Goal: Task Accomplishment & Management: Manage account settings

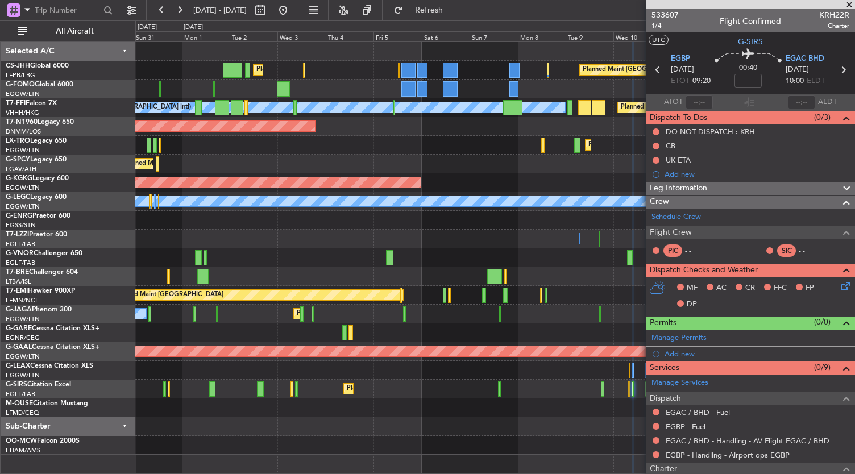
click at [515, 253] on div "Planned Maint [GEOGRAPHIC_DATA] ([GEOGRAPHIC_DATA]) Planned Maint [GEOGRAPHIC_D…" at bounding box center [494, 248] width 719 height 413
click at [532, 205] on div "Planned Maint [GEOGRAPHIC_DATA] ([GEOGRAPHIC_DATA]) Planned Maint [GEOGRAPHIC_D…" at bounding box center [494, 248] width 719 height 413
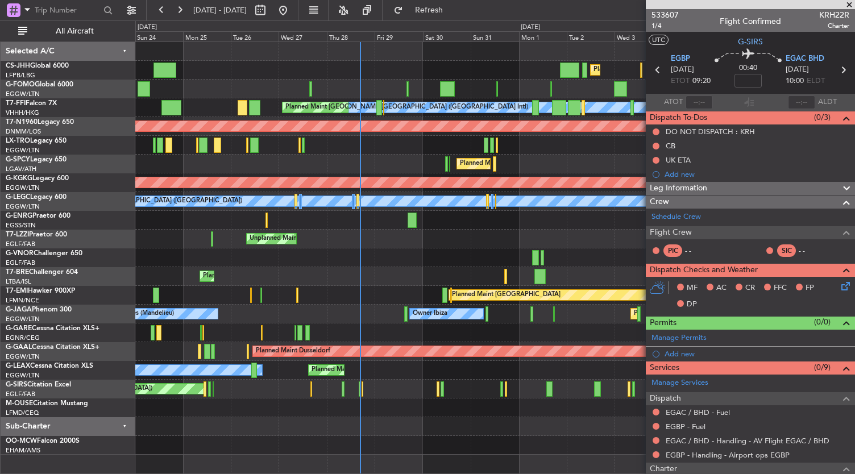
click at [473, 234] on div "Planned Maint [GEOGRAPHIC_DATA] ([GEOGRAPHIC_DATA]) Planned Maint [GEOGRAPHIC_D…" at bounding box center [494, 248] width 719 height 413
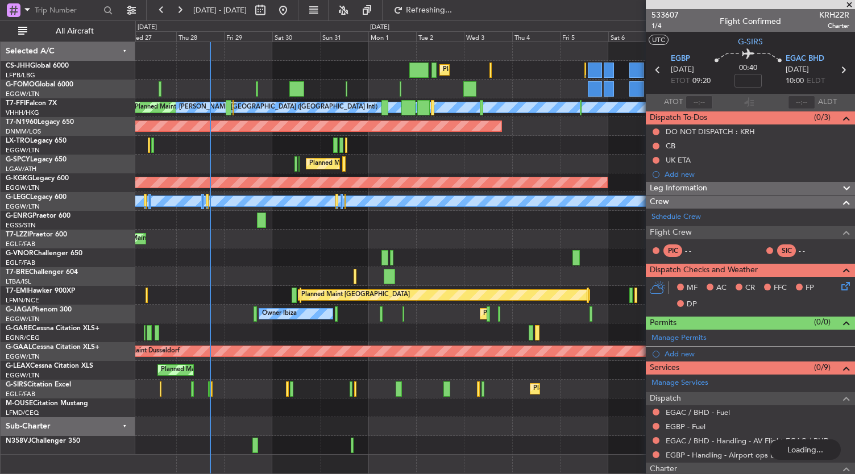
click at [276, 232] on div "Planned Maint [GEOGRAPHIC_DATA] ([GEOGRAPHIC_DATA]) Planned Maint [GEOGRAPHIC_D…" at bounding box center [494, 248] width 719 height 413
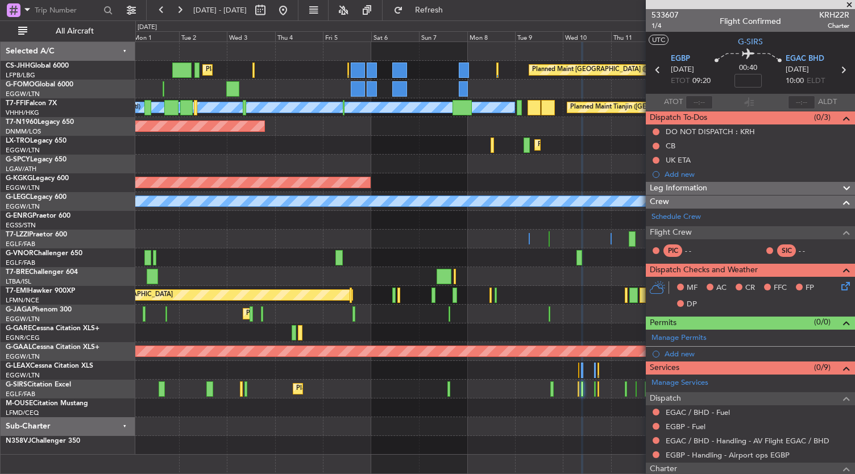
click at [222, 226] on div "Planned Maint [GEOGRAPHIC_DATA] ([GEOGRAPHIC_DATA]) Planned Maint [GEOGRAPHIC_D…" at bounding box center [494, 248] width 719 height 413
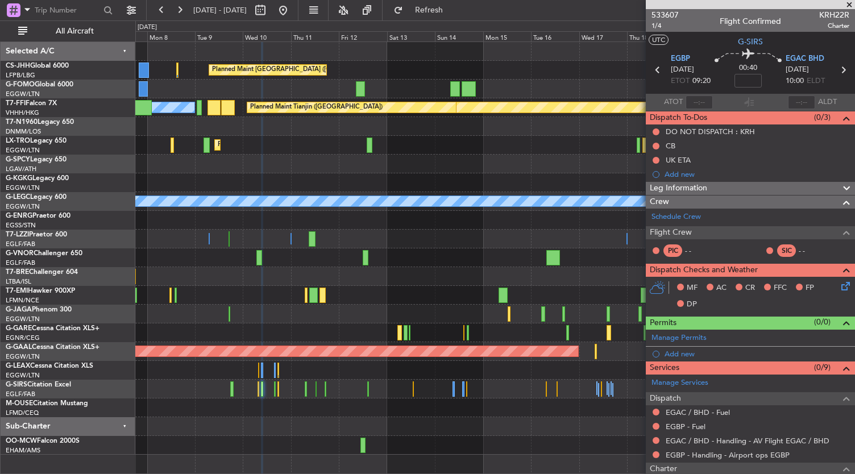
click at [257, 301] on div "Planned Maint [GEOGRAPHIC_DATA]" at bounding box center [494, 295] width 719 height 19
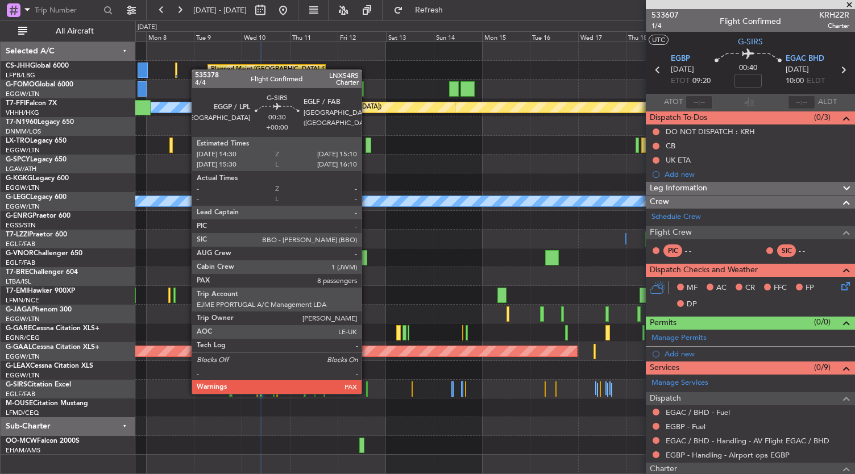
click at [367, 393] on div at bounding box center [367, 388] width 2 height 15
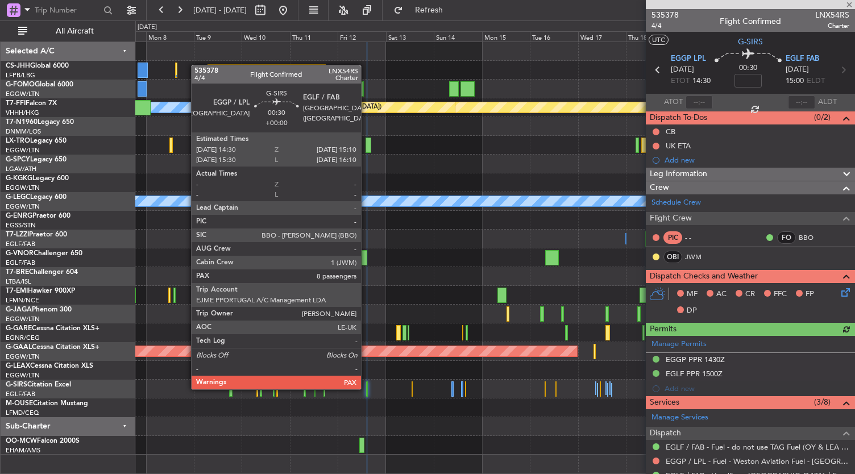
click at [367, 388] on div at bounding box center [367, 388] width 2 height 15
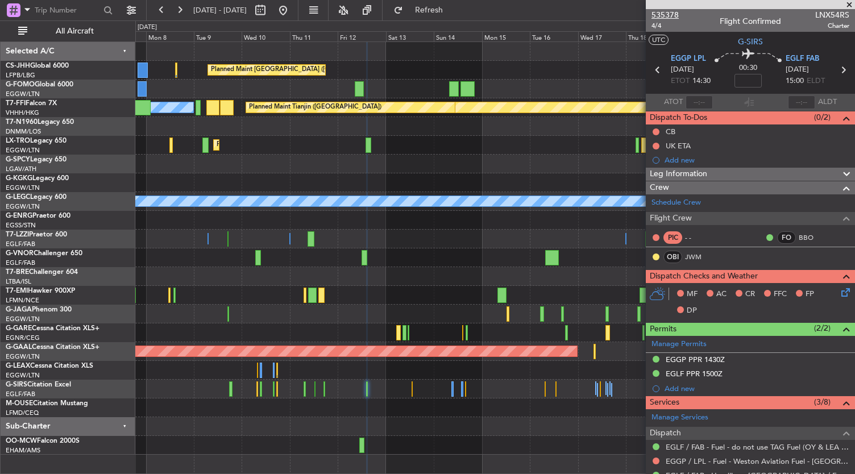
click at [661, 18] on span "535378" at bounding box center [664, 15] width 27 height 12
click at [353, 331] on div "Planned Maint [GEOGRAPHIC_DATA] ([GEOGRAPHIC_DATA]) Planned Maint Geneva ([GEOG…" at bounding box center [494, 248] width 719 height 413
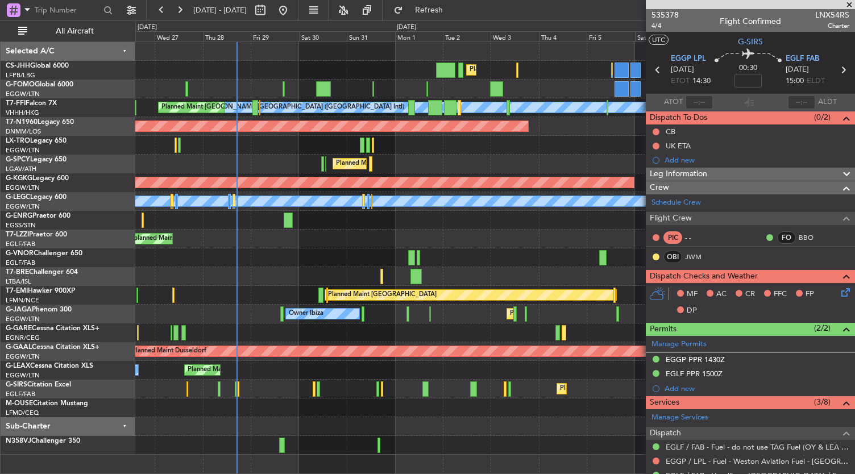
click at [472, 249] on div at bounding box center [494, 257] width 719 height 19
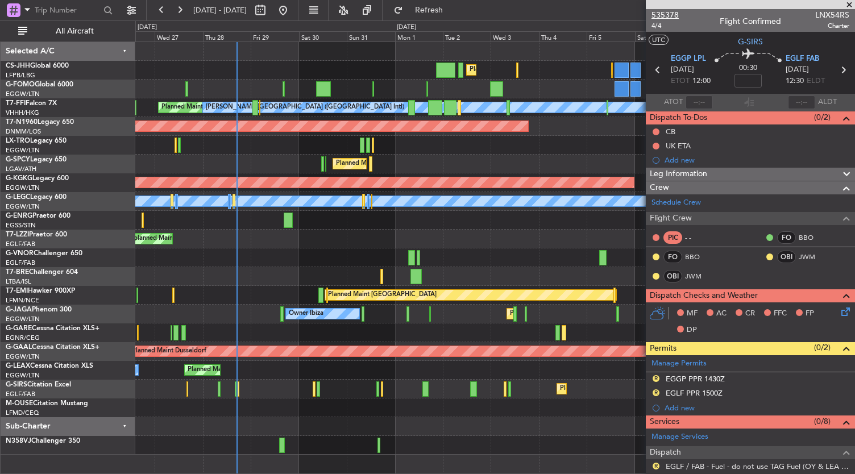
click at [665, 18] on span "535378" at bounding box center [664, 15] width 27 height 12
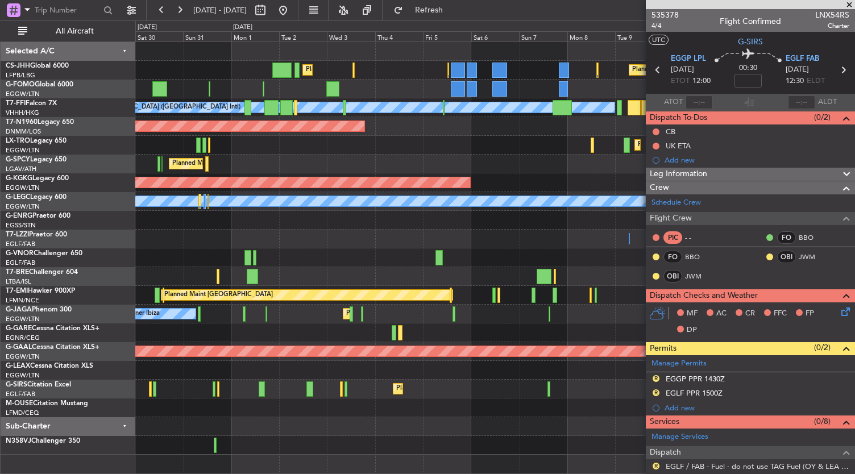
click at [307, 277] on div at bounding box center [494, 276] width 719 height 19
click at [358, 228] on div "Planned Maint [GEOGRAPHIC_DATA] ([GEOGRAPHIC_DATA]) Planned Maint [GEOGRAPHIC_D…" at bounding box center [494, 257] width 719 height 431
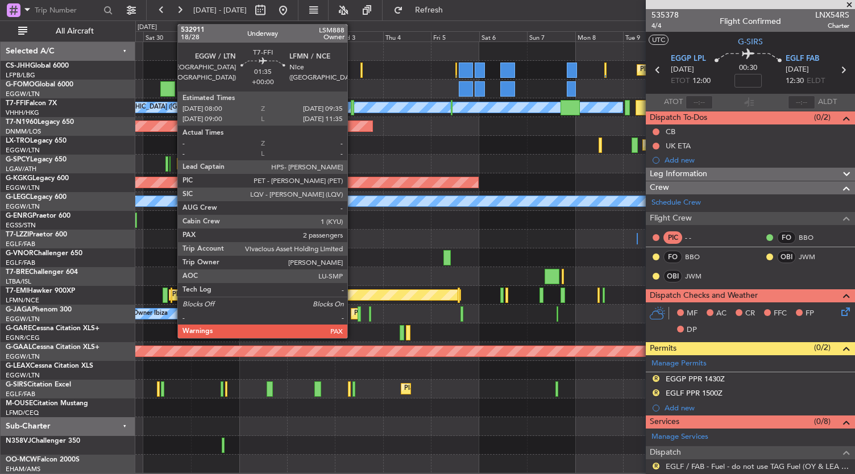
click at [353, 106] on div at bounding box center [352, 107] width 3 height 15
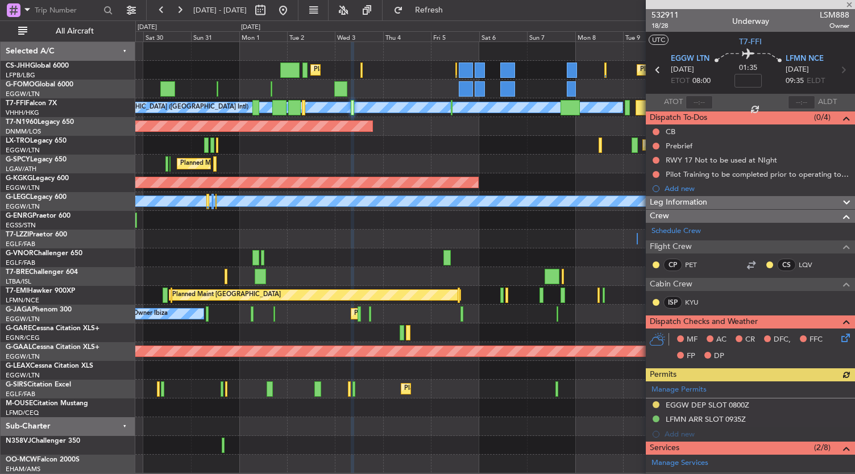
scroll to position [275, 0]
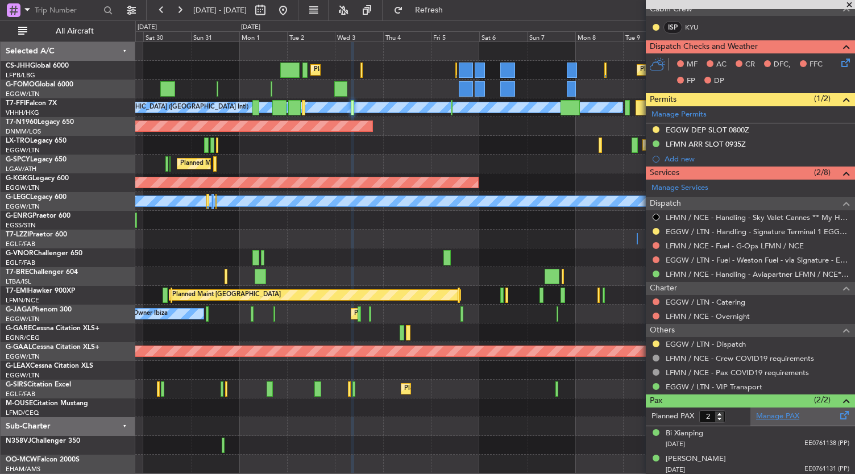
click at [774, 415] on link "Manage PAX" at bounding box center [777, 416] width 43 height 11
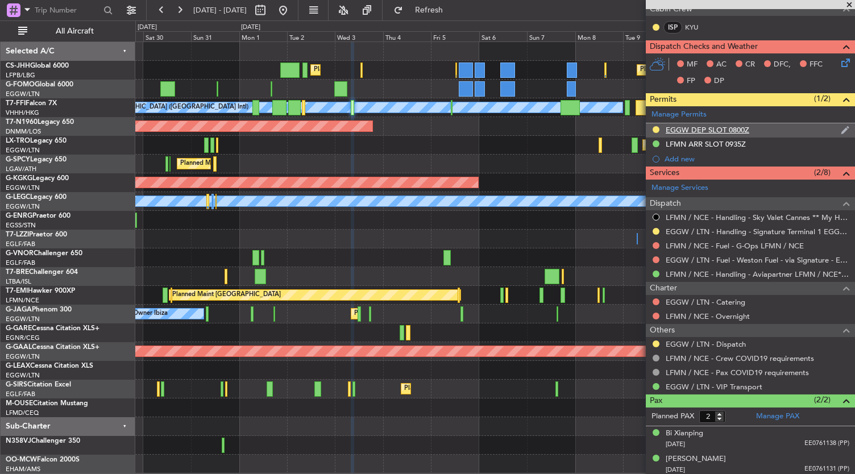
scroll to position [0, 0]
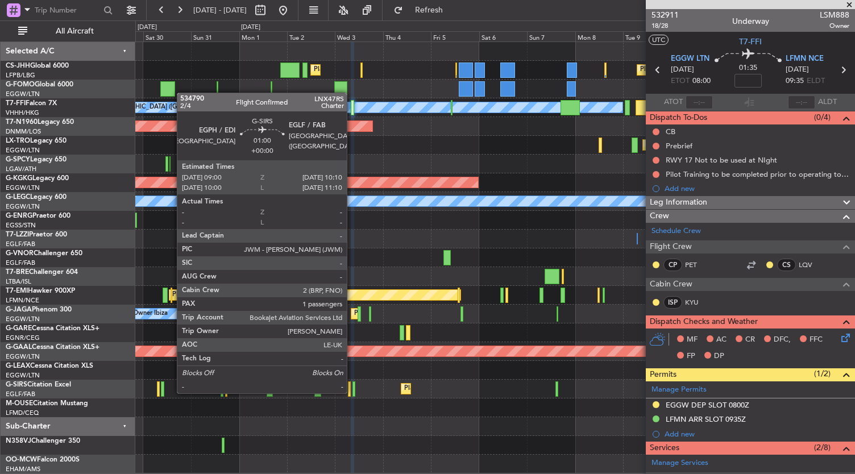
click at [352, 392] on div at bounding box center [353, 388] width 3 height 15
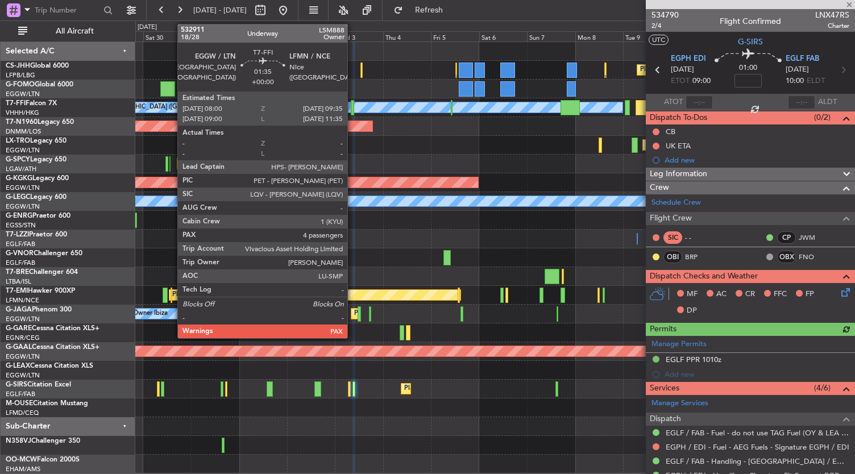
click at [353, 111] on div at bounding box center [352, 107] width 3 height 15
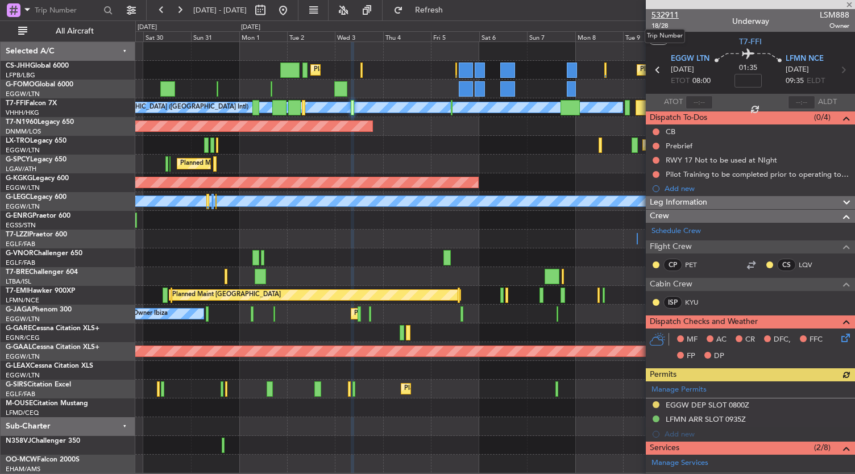
click at [671, 14] on span "532911" at bounding box center [664, 15] width 27 height 12
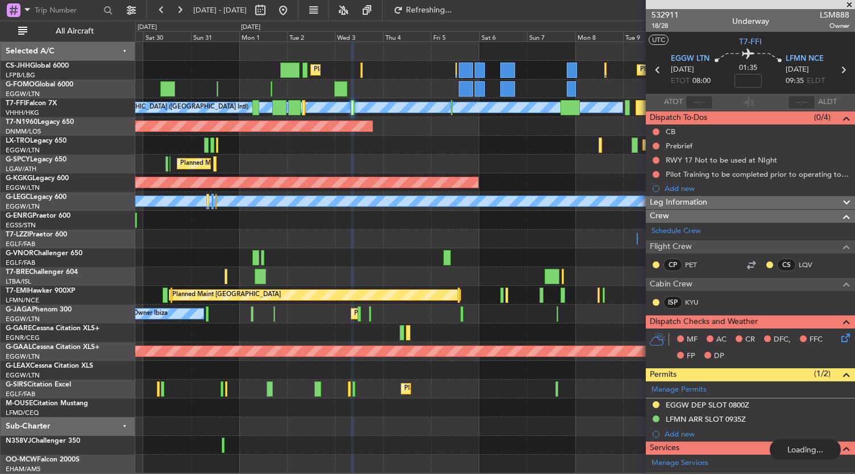
click at [346, 240] on div "Owner Owner Unplanned Maint [GEOGRAPHIC_DATA] ([GEOGRAPHIC_DATA])" at bounding box center [494, 239] width 719 height 19
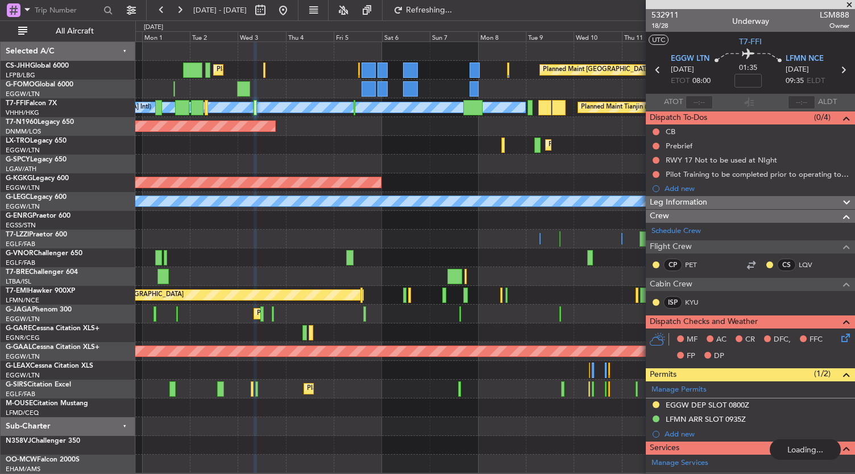
click at [232, 236] on div "Owner Owner Owner" at bounding box center [494, 239] width 719 height 19
type input "6"
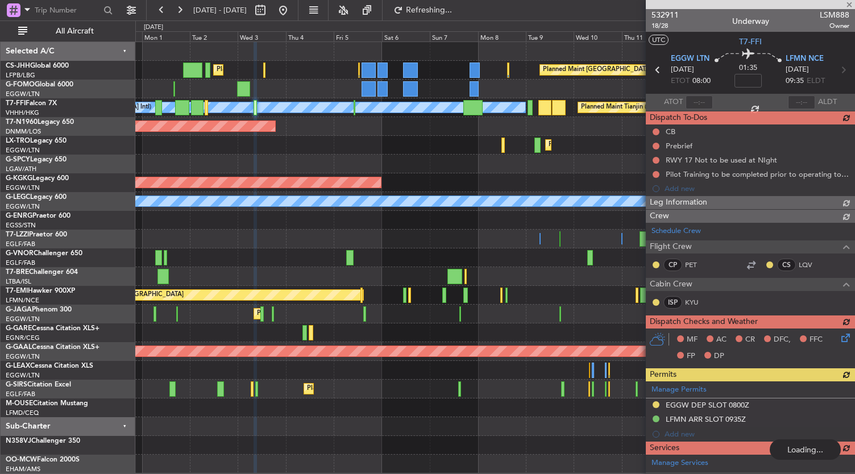
click at [280, 148] on div "Planned Maint [GEOGRAPHIC_DATA] ([GEOGRAPHIC_DATA]) Planned Maint [GEOGRAPHIC_D…" at bounding box center [494, 257] width 719 height 431
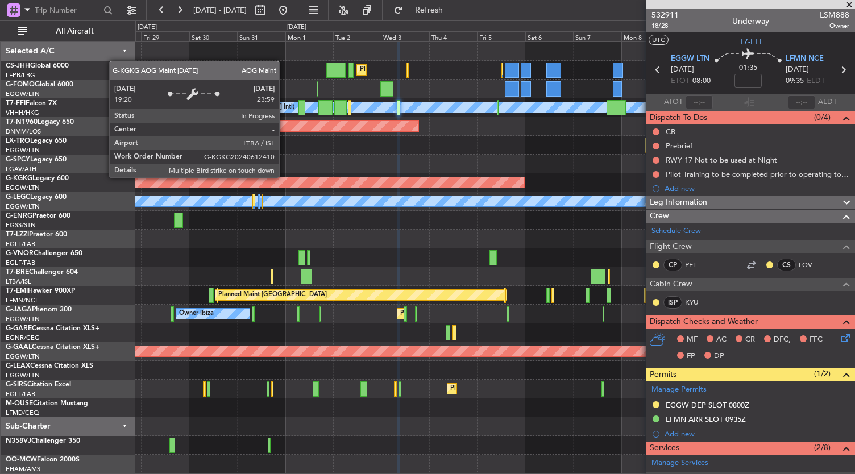
click at [376, 248] on div at bounding box center [494, 257] width 719 height 19
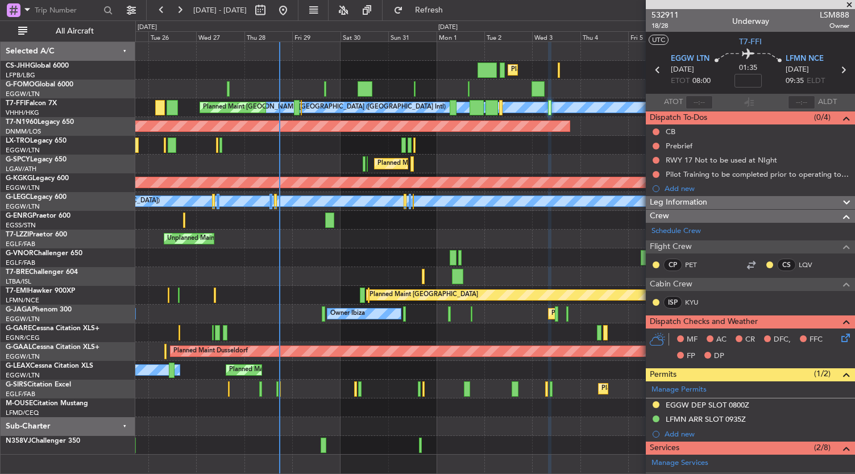
click at [287, 244] on div "Owner Unplanned Maint [GEOGRAPHIC_DATA] ([GEOGRAPHIC_DATA]) Owner" at bounding box center [494, 239] width 719 height 19
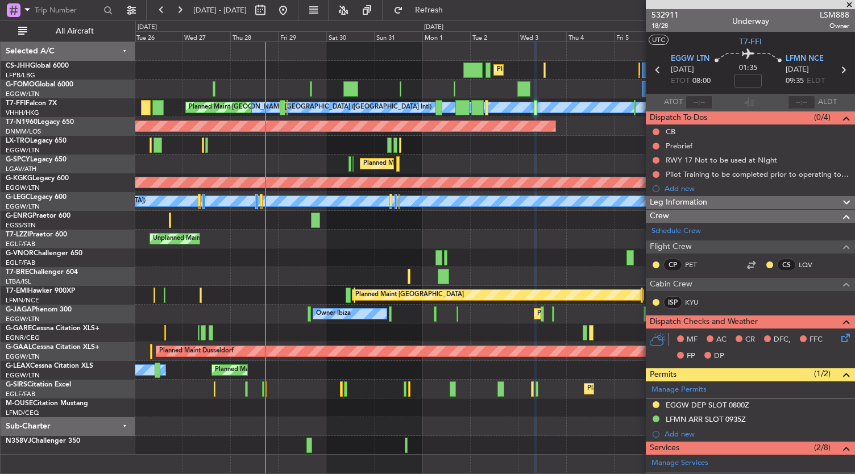
click at [457, 239] on div "Owner Unplanned Maint [GEOGRAPHIC_DATA] ([GEOGRAPHIC_DATA]) Owner" at bounding box center [494, 239] width 719 height 19
click at [286, 264] on div at bounding box center [494, 257] width 719 height 19
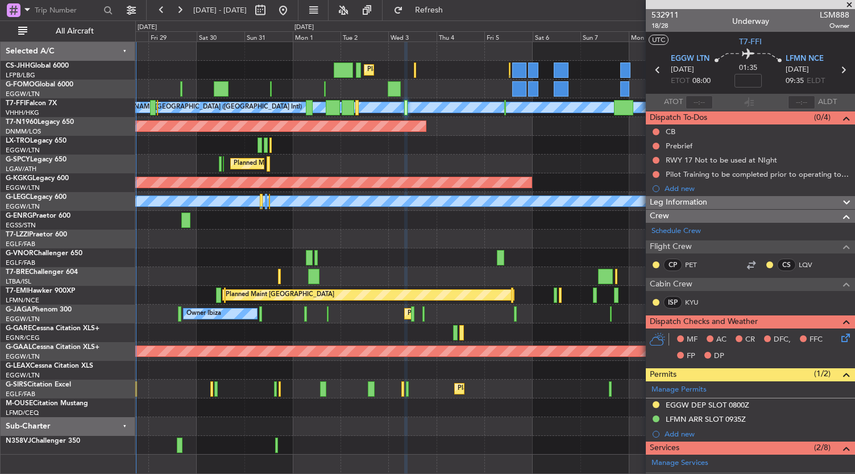
click at [371, 270] on div "Planned Maint [GEOGRAPHIC_DATA] ([GEOGRAPHIC_DATA]) Planned Maint [GEOGRAPHIC_D…" at bounding box center [494, 248] width 719 height 413
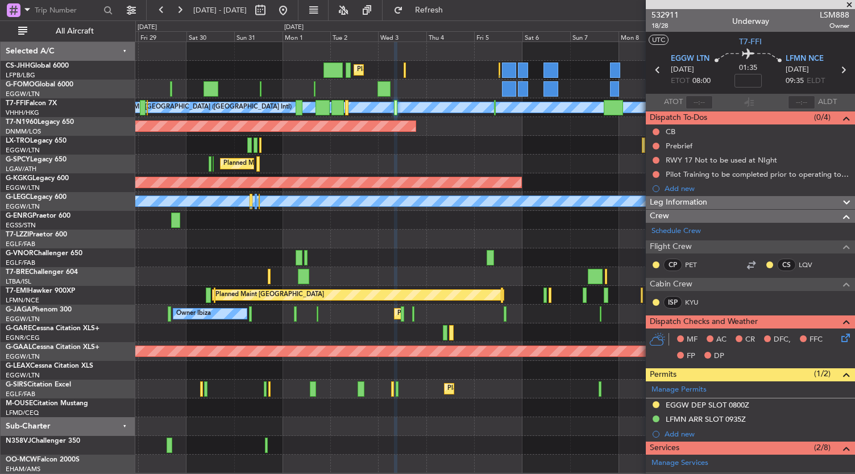
click at [349, 259] on div at bounding box center [494, 257] width 719 height 19
click at [358, 452] on div at bounding box center [494, 445] width 719 height 19
click at [218, 148] on div "Planned Maint [GEOGRAPHIC_DATA] ([GEOGRAPHIC_DATA]) Planned Maint [GEOGRAPHIC_D…" at bounding box center [494, 257] width 719 height 431
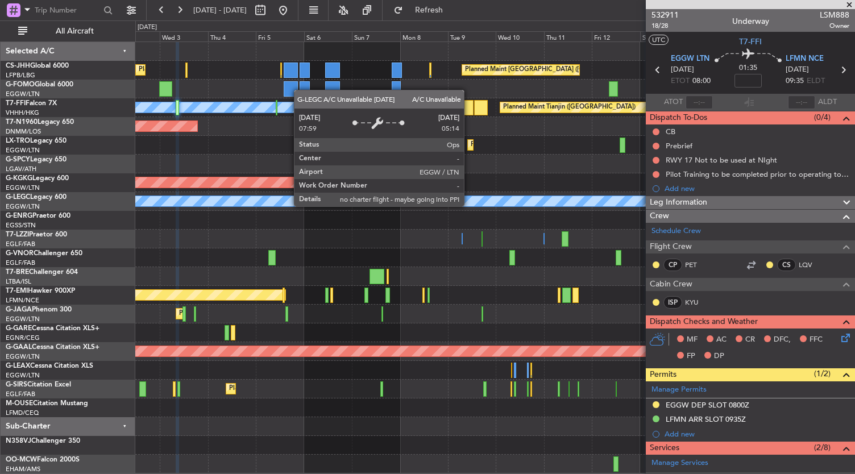
click at [235, 197] on div "A/C Unavailable [GEOGRAPHIC_DATA] ([GEOGRAPHIC_DATA])" at bounding box center [587, 201] width 1974 height 10
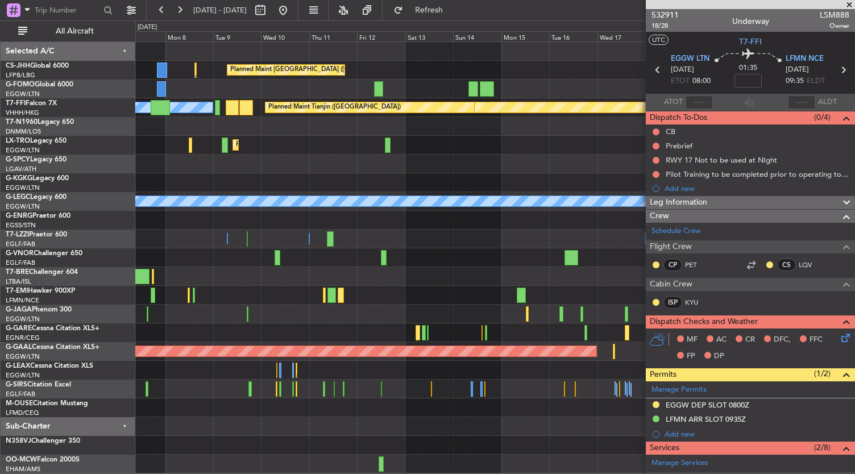
click at [223, 257] on div "Planned Maint [GEOGRAPHIC_DATA] ([GEOGRAPHIC_DATA]) Planned Maint Geneva ([GEOG…" at bounding box center [494, 257] width 719 height 431
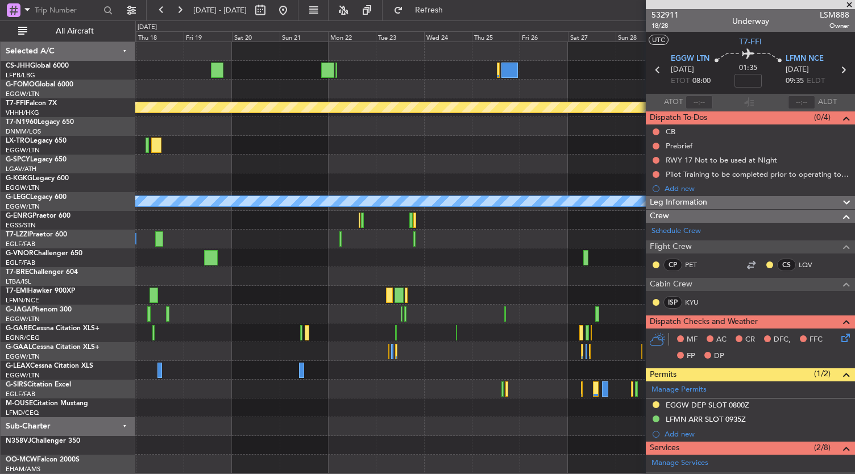
click at [342, 260] on div "Planned Maint Geneva (Cointrin) Planned Maint Tianjin ([GEOGRAPHIC_DATA]) A/C U…" at bounding box center [494, 257] width 719 height 431
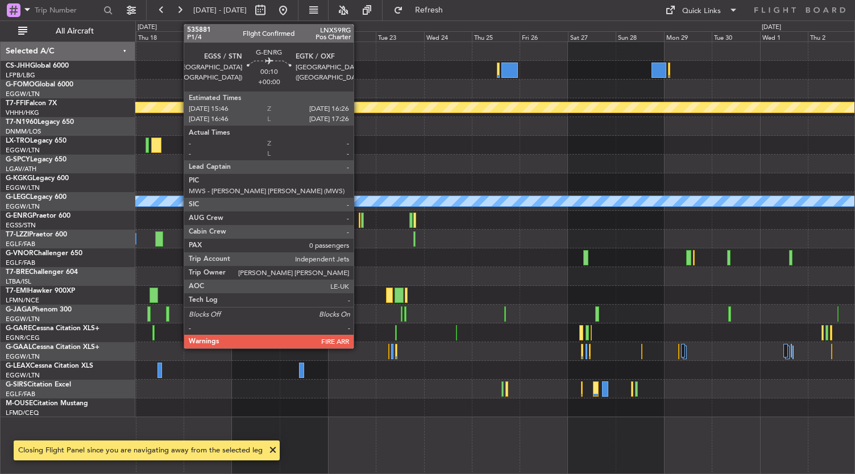
click at [359, 222] on div at bounding box center [360, 220] width 2 height 15
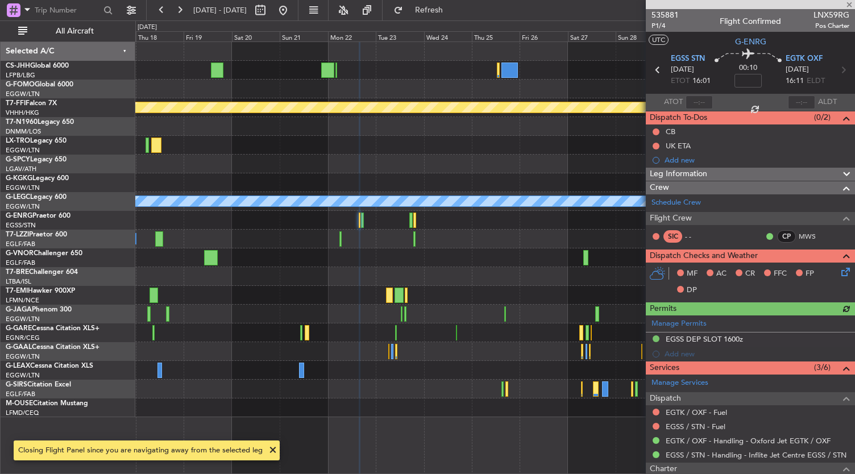
scroll to position [115, 0]
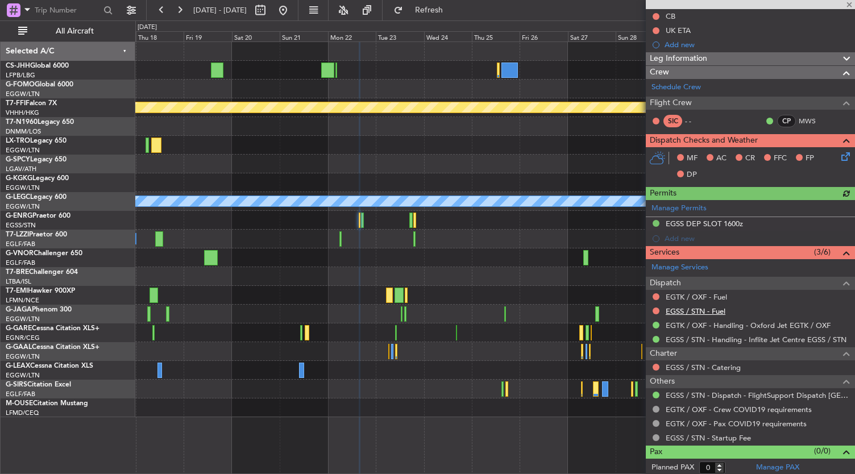
click at [700, 309] on link "EGSS / STN - Fuel" at bounding box center [695, 311] width 60 height 10
click at [711, 294] on link "EGTK / OXF - Fuel" at bounding box center [695, 297] width 61 height 10
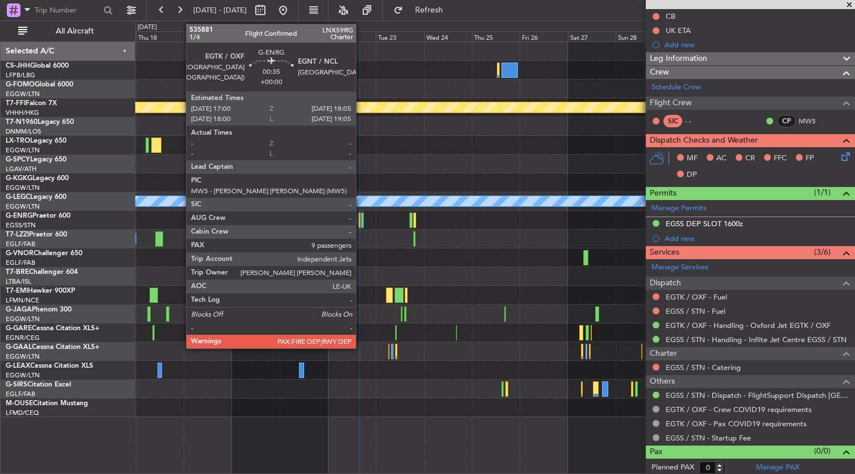
click at [361, 223] on div at bounding box center [362, 220] width 2 height 15
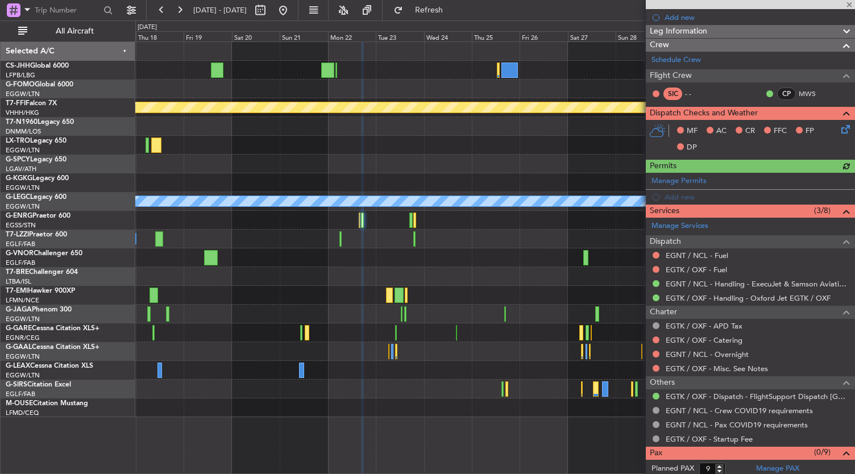
scroll to position [158, 0]
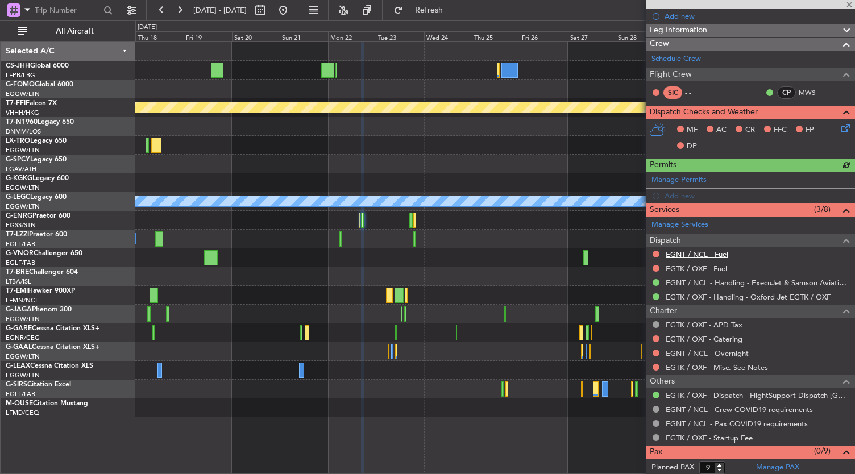
click at [699, 256] on link "EGNT / NCL - Fuel" at bounding box center [696, 254] width 63 height 10
click at [697, 265] on div "EGNT / NCL - Fuel" at bounding box center [697, 265] width 0 height 0
click at [685, 265] on link "EGTK / OXF - Fuel" at bounding box center [695, 269] width 61 height 10
click at [408, 230] on div "Owner" at bounding box center [494, 239] width 719 height 19
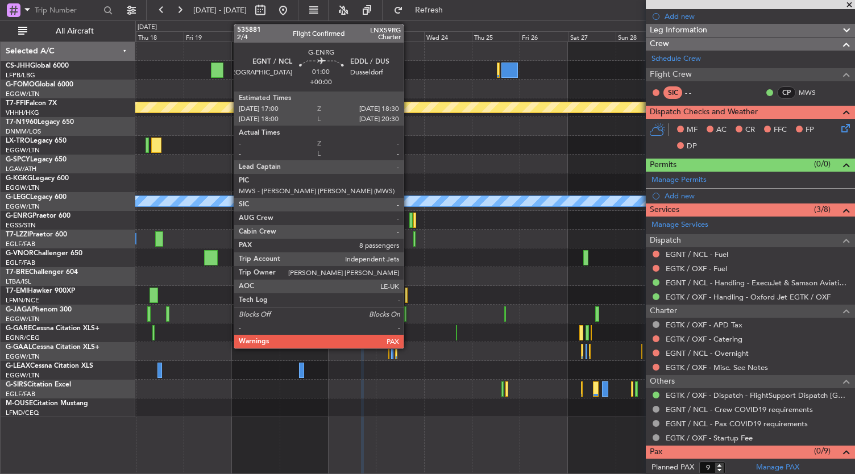
click at [409, 223] on div at bounding box center [410, 220] width 3 height 15
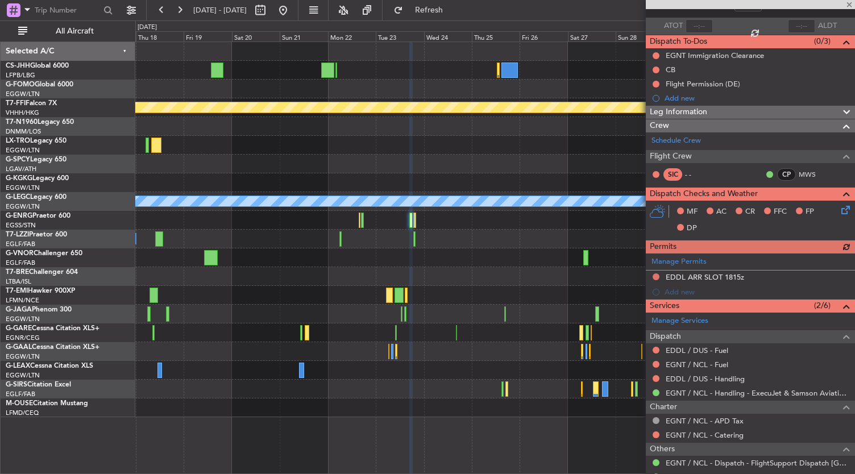
scroll to position [78, 0]
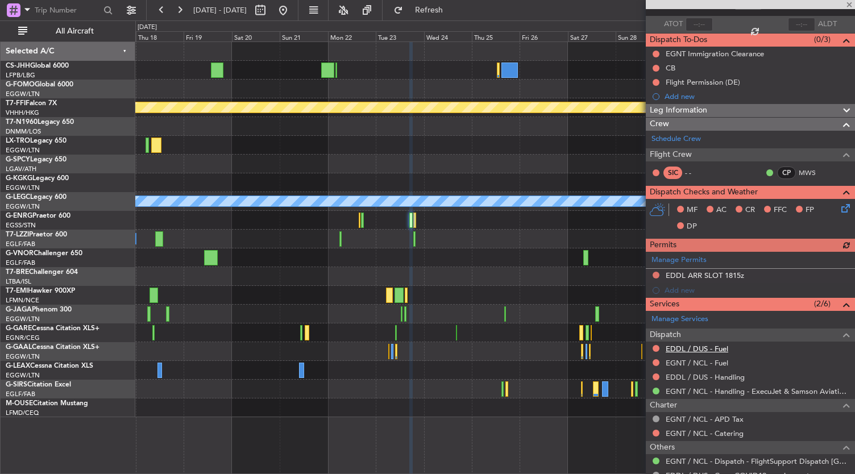
click at [690, 349] on link "EDDL / DUS - Fuel" at bounding box center [696, 349] width 63 height 10
click at [687, 360] on link "EGNT / NCL - Fuel" at bounding box center [696, 363] width 63 height 10
click at [683, 374] on link "EDDL / DUS - Handling" at bounding box center [704, 377] width 79 height 10
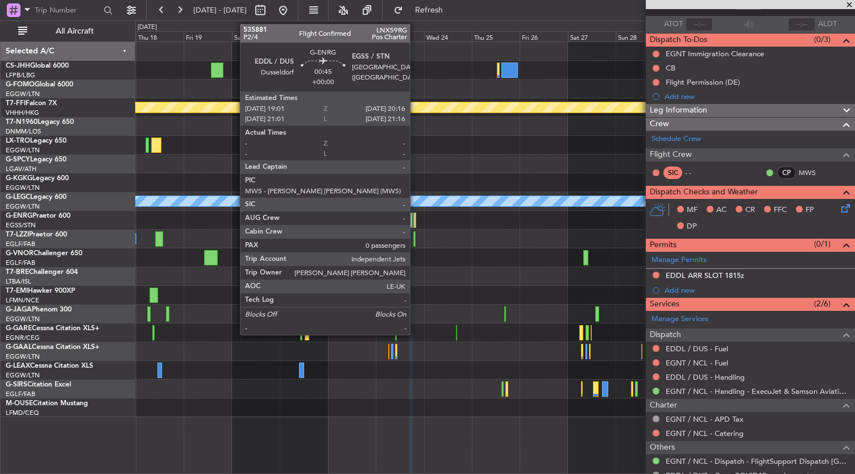
click at [415, 221] on div at bounding box center [414, 220] width 3 height 15
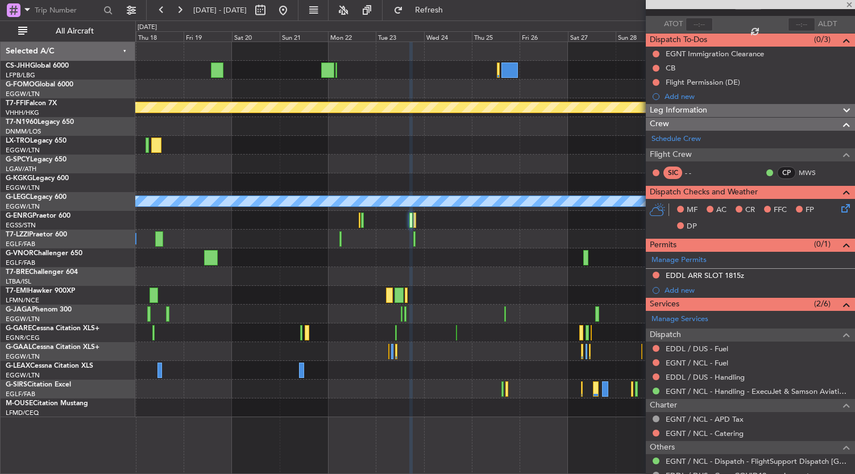
type input "0"
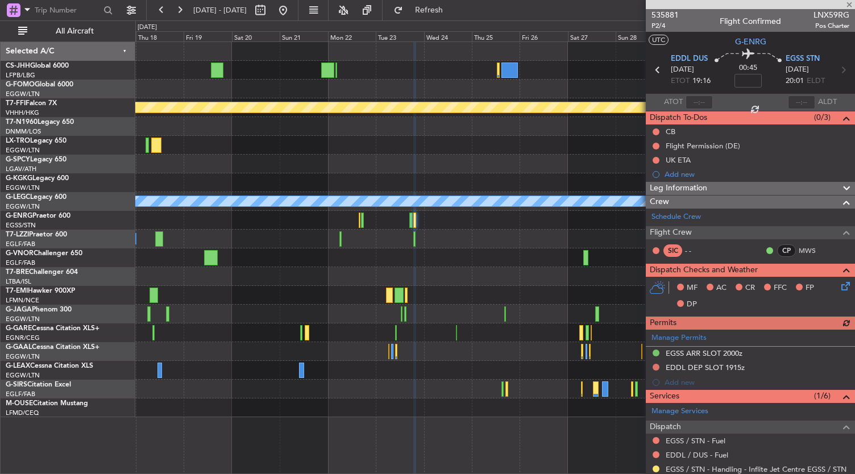
scroll to position [144, 0]
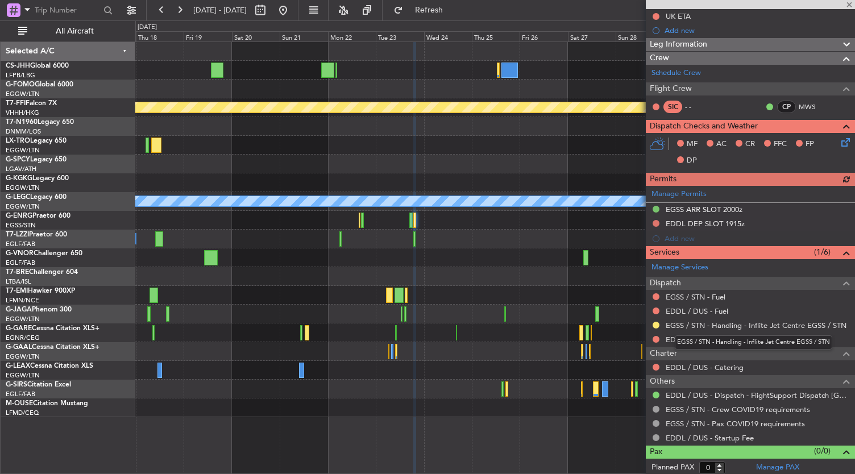
click at [694, 340] on mat-tooltip-component "EGSS / STN - Handling - Inflite Jet Centre EGSS / STN" at bounding box center [753, 342] width 173 height 30
click at [693, 340] on link "EDDL / DUS - Handling" at bounding box center [704, 340] width 79 height 10
click at [706, 295] on link "EGSS / STN - Fuel" at bounding box center [695, 297] width 60 height 10
click at [698, 307] on link "EDDL / DUS - Fuel" at bounding box center [696, 311] width 63 height 10
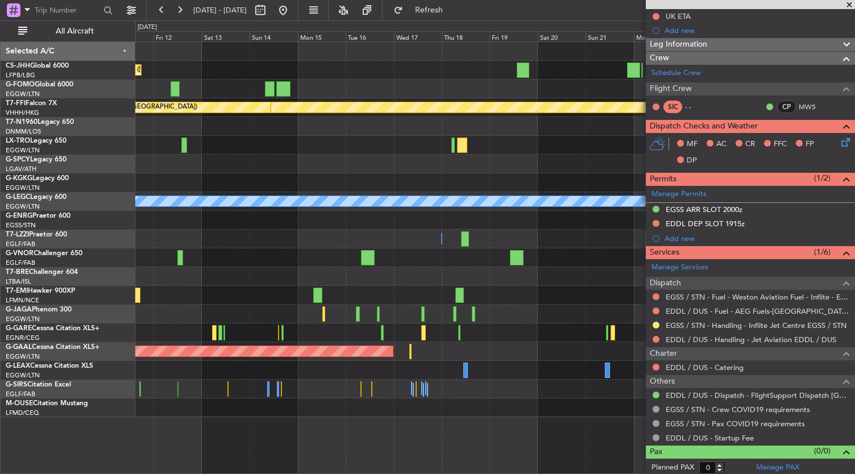
click at [609, 306] on div "Planned Maint [GEOGRAPHIC_DATA] ([GEOGRAPHIC_DATA]) Planned Maint Geneva ([GEOG…" at bounding box center [494, 229] width 719 height 375
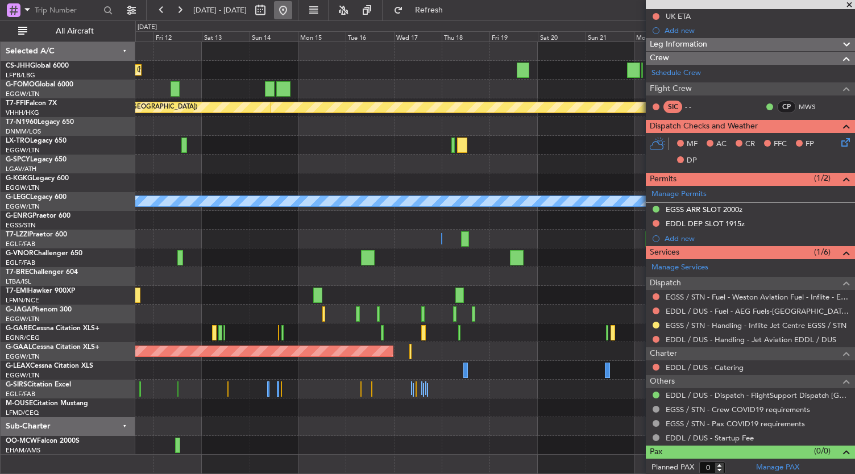
click at [292, 9] on button at bounding box center [283, 10] width 18 height 18
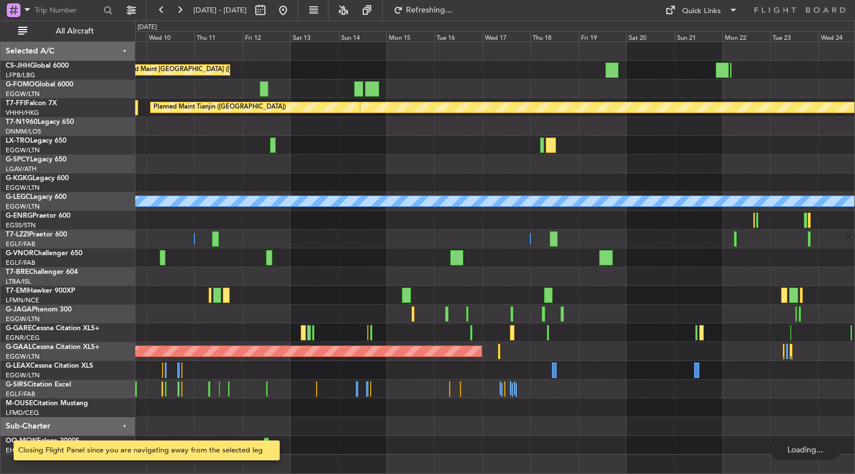
scroll to position [0, 0]
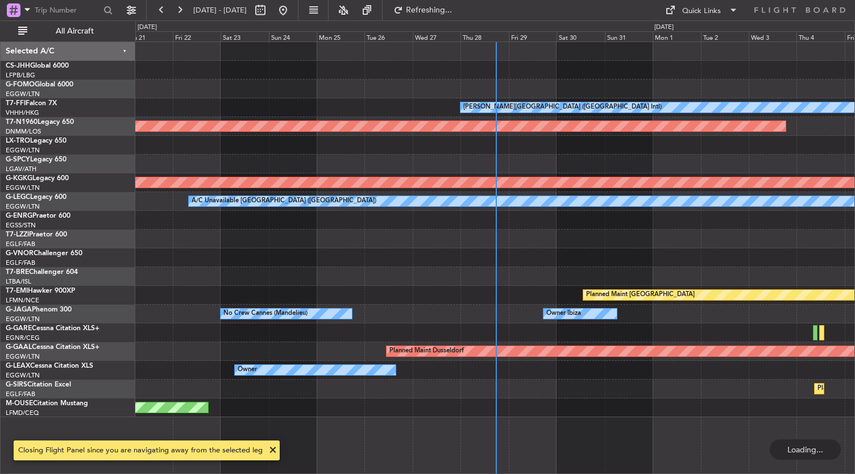
click at [411, 298] on div "Planned Maint [GEOGRAPHIC_DATA]" at bounding box center [494, 295] width 719 height 19
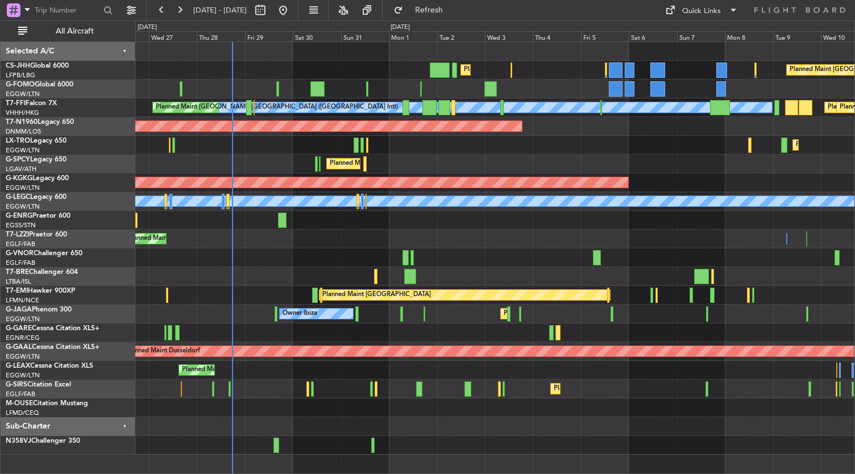
click at [317, 260] on div at bounding box center [494, 257] width 719 height 19
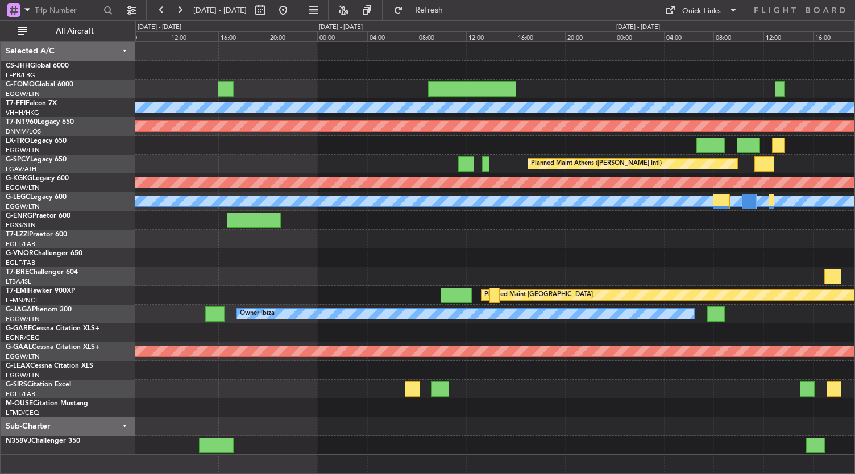
click at [512, 253] on div at bounding box center [494, 257] width 719 height 19
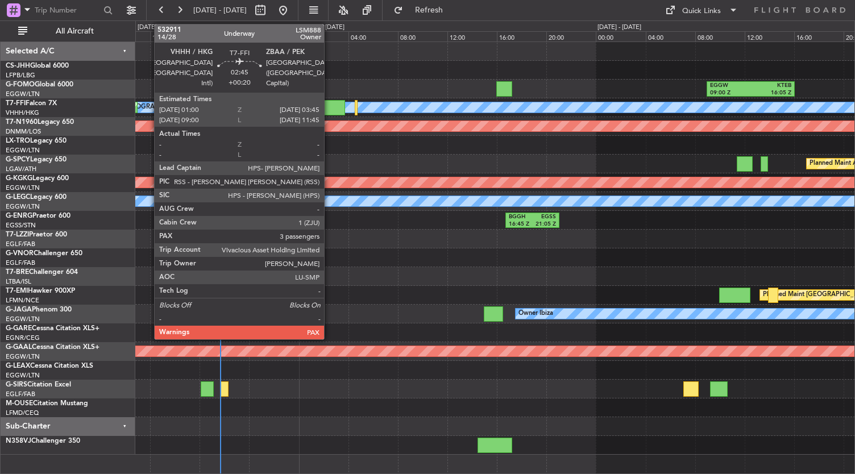
click at [330, 109] on div at bounding box center [327, 107] width 34 height 15
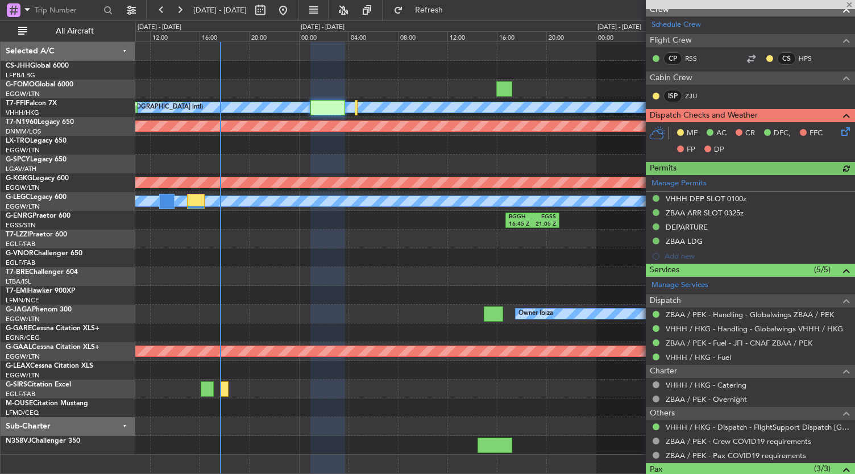
scroll to position [193, 0]
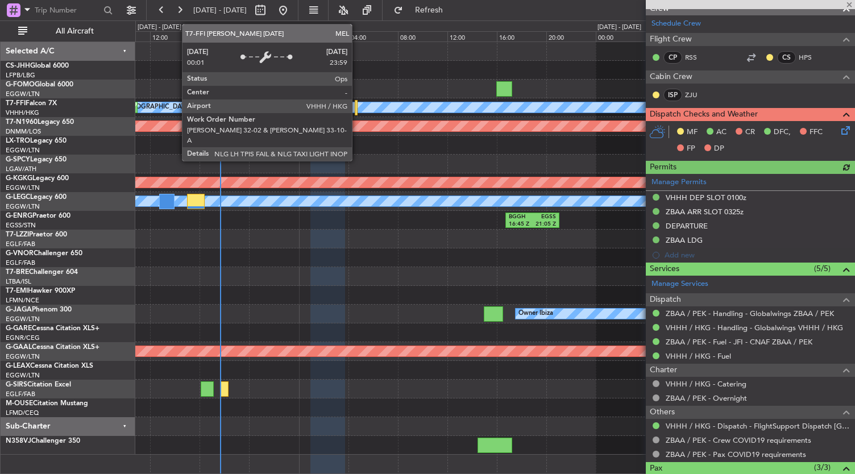
click at [357, 108] on div "[PERSON_NAME][GEOGRAPHIC_DATA] ([GEOGRAPHIC_DATA] Intl)" at bounding box center [788, 107] width 1572 height 10
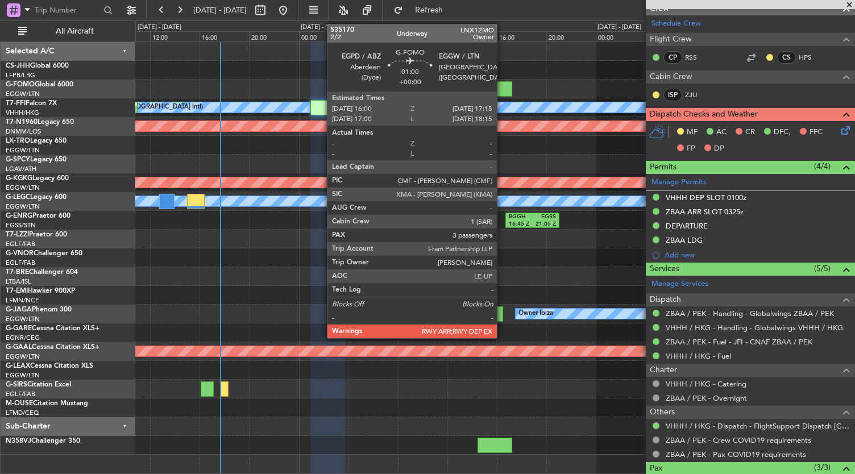
click at [502, 86] on div at bounding box center [504, 88] width 16 height 15
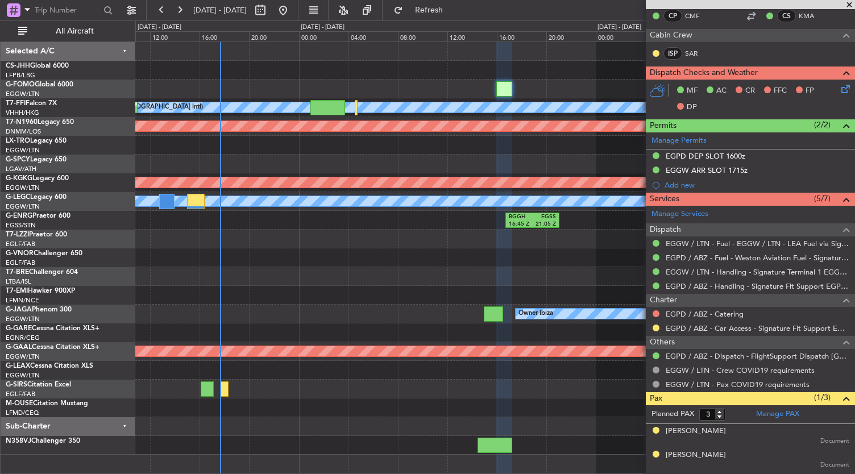
scroll to position [220, 0]
click at [656, 329] on mat-tooltip-component "Requested" at bounding box center [656, 343] width 51 height 30
click at [654, 326] on button at bounding box center [655, 327] width 7 height 7
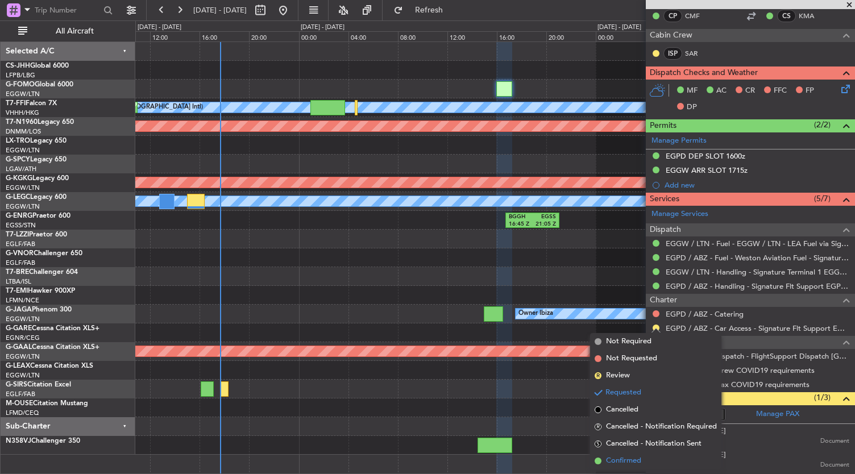
click at [606, 459] on span "Confirmed" at bounding box center [623, 460] width 35 height 11
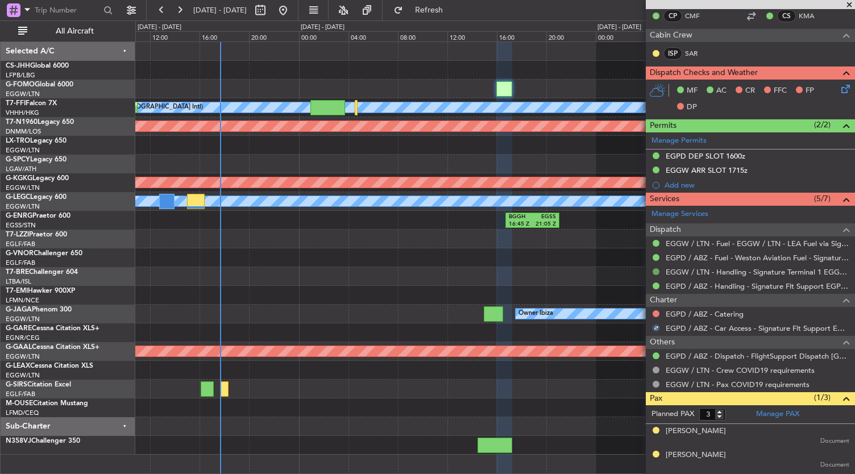
scroll to position [240, 0]
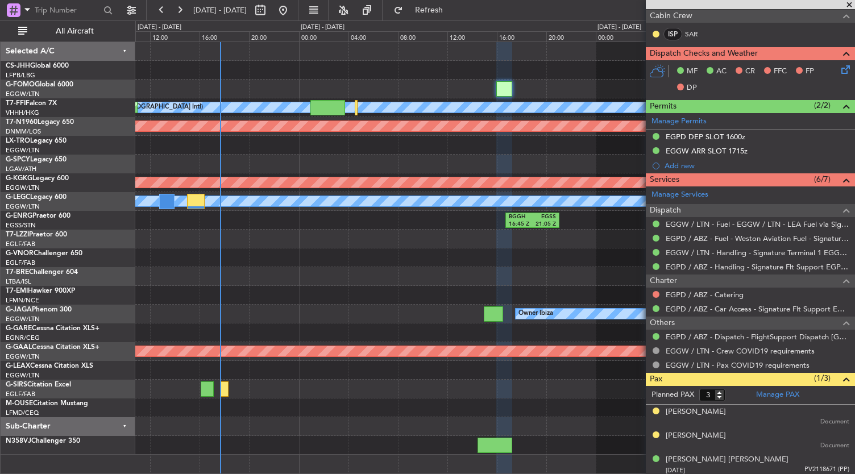
click at [651, 290] on div at bounding box center [655, 294] width 9 height 9
click at [655, 293] on button at bounding box center [655, 294] width 7 height 7
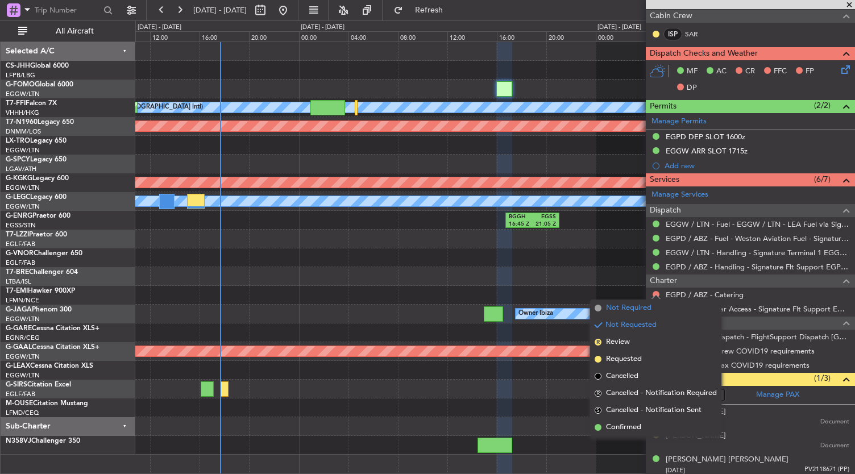
click at [621, 311] on span "Not Required" at bounding box center [628, 307] width 45 height 11
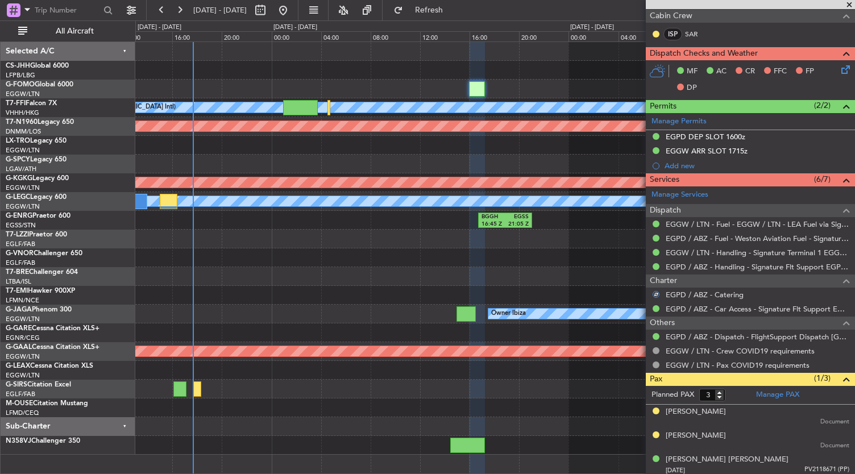
click at [506, 167] on div "Planned Maint Athens ([PERSON_NAME] Intl)" at bounding box center [494, 164] width 719 height 19
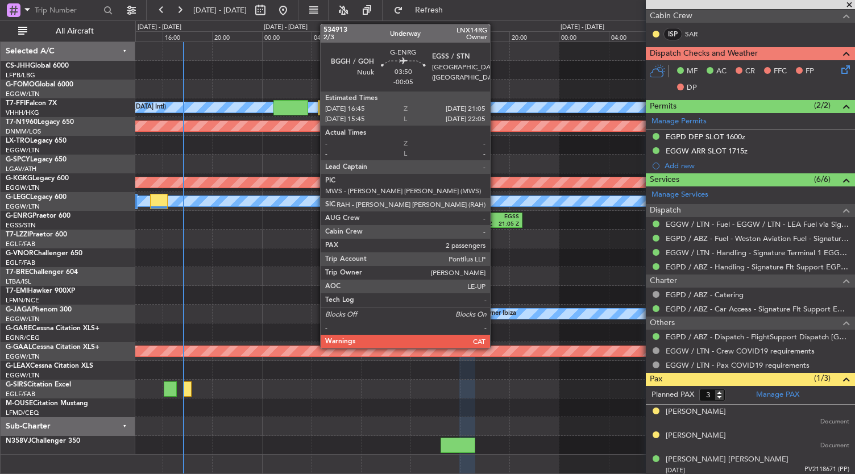
click at [496, 220] on div "21:05 Z" at bounding box center [507, 224] width 23 height 8
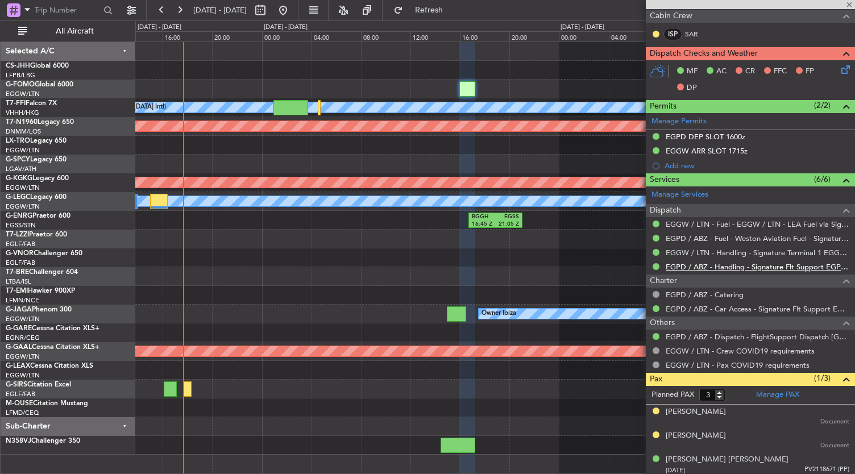
type input "-00:05"
type input "2"
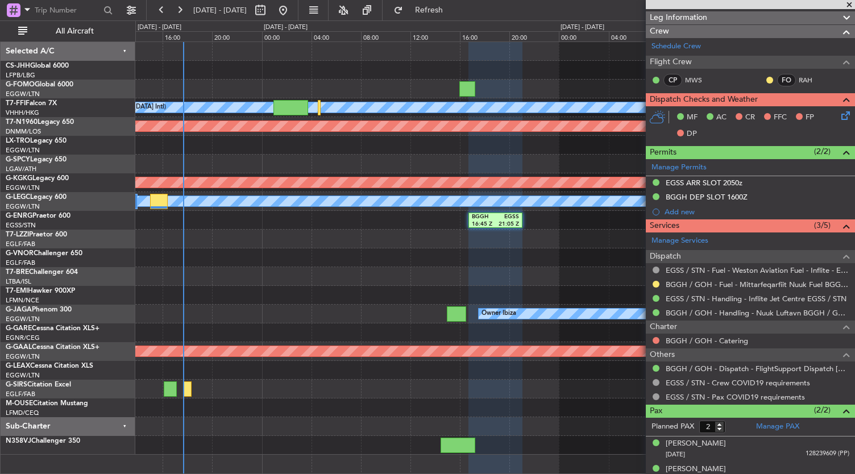
scroll to position [181, 0]
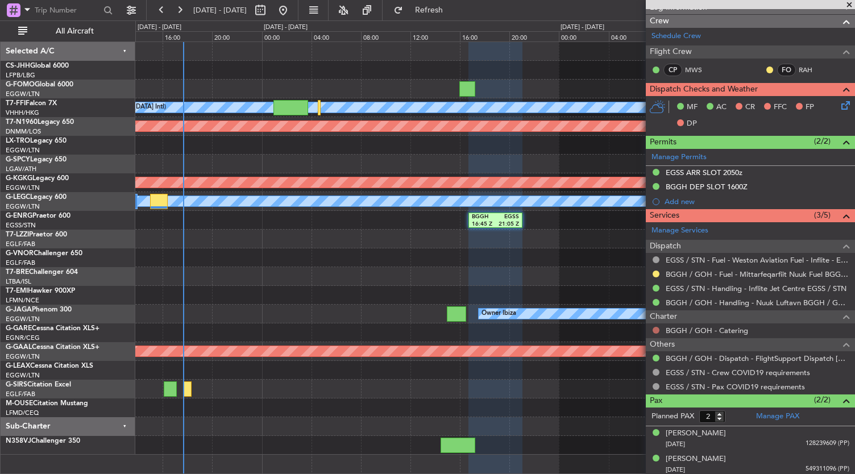
click at [654, 326] on div at bounding box center [655, 330] width 9 height 9
click at [655, 331] on div at bounding box center [655, 330] width 9 height 9
click at [655, 328] on button at bounding box center [655, 330] width 7 height 7
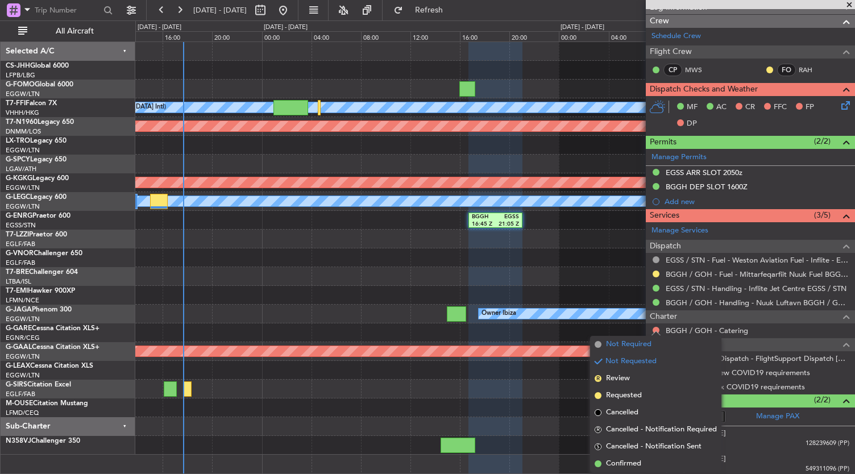
click at [632, 347] on span "Not Required" at bounding box center [628, 344] width 45 height 11
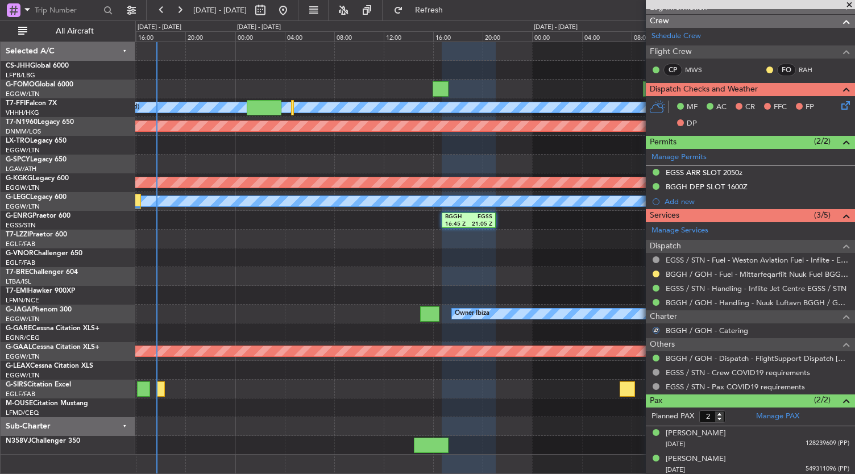
click at [386, 247] on div "EGGW 09:00 Z KTEB 16:05 Z [PERSON_NAME][GEOGRAPHIC_DATA] ([GEOGRAPHIC_DATA]) Pl…" at bounding box center [494, 248] width 719 height 413
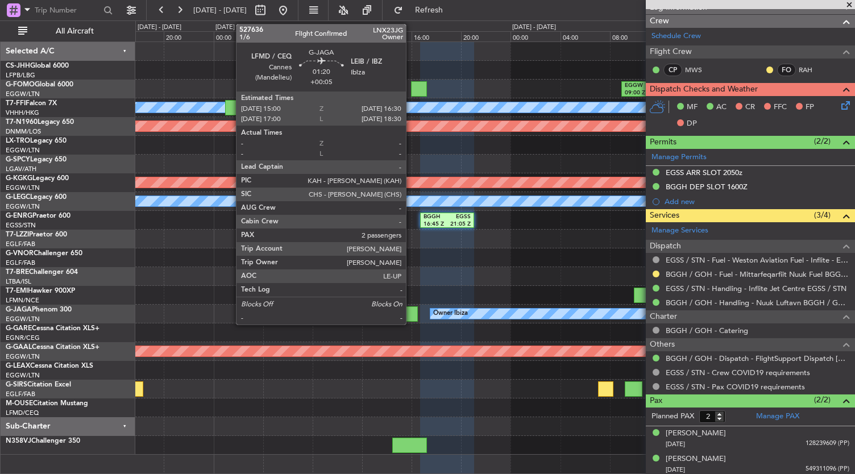
click at [411, 311] on div at bounding box center [407, 313] width 19 height 15
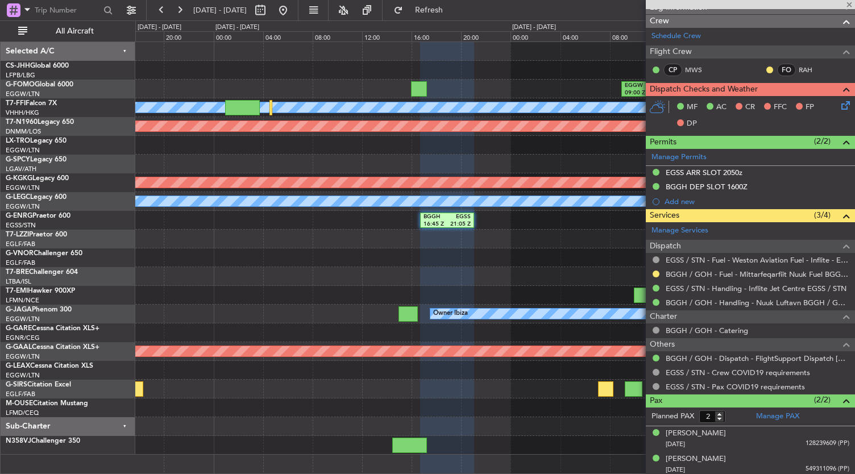
type input "+00:05"
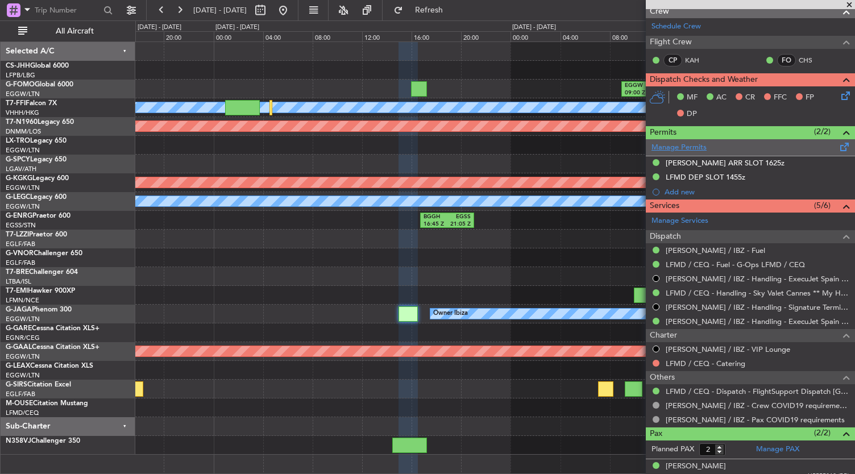
scroll to position [219, 0]
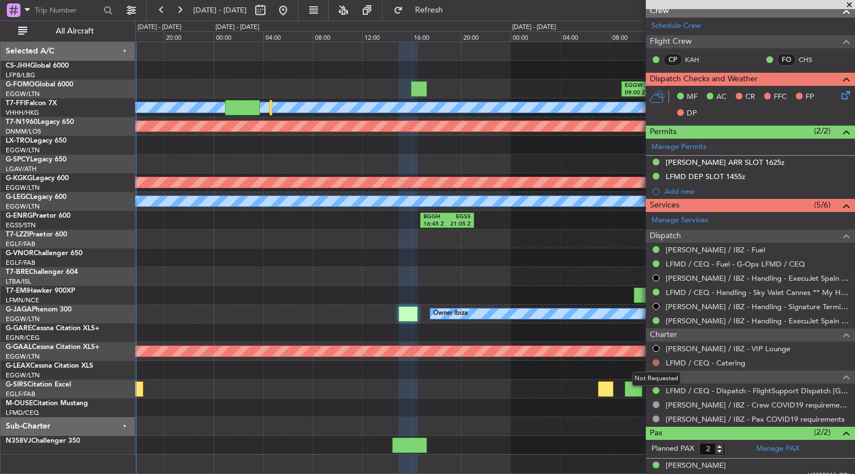
click at [655, 363] on button at bounding box center [655, 362] width 7 height 7
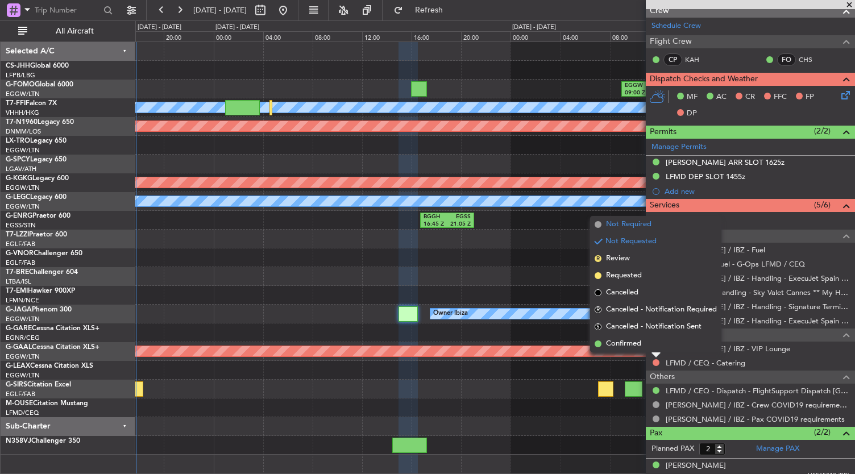
click at [631, 224] on span "Not Required" at bounding box center [628, 224] width 45 height 11
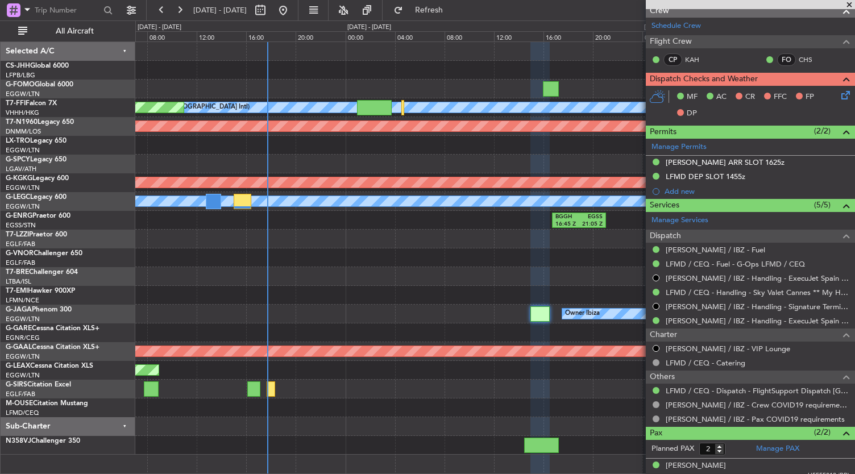
click at [431, 262] on div at bounding box center [494, 257] width 719 height 19
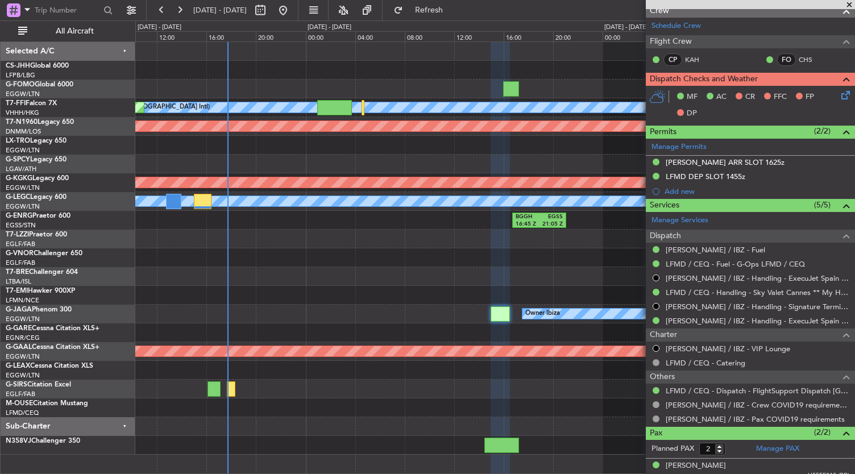
click at [355, 311] on div "Owner Ibiza" at bounding box center [494, 314] width 719 height 19
click at [381, 427] on div at bounding box center [494, 426] width 719 height 19
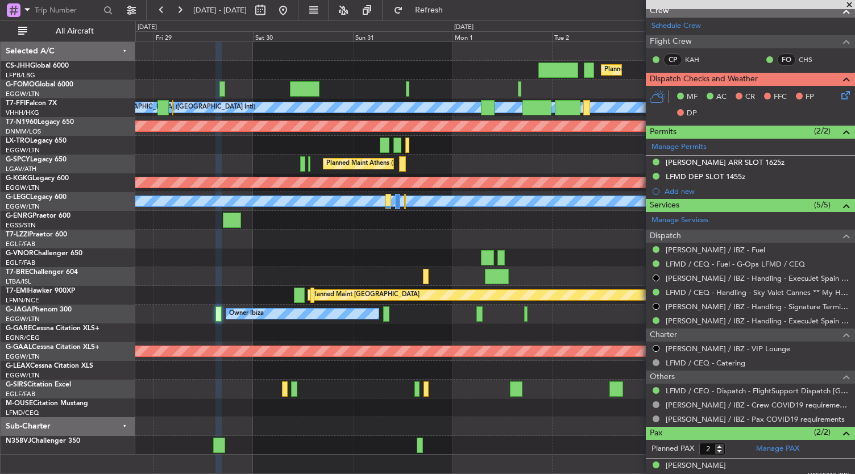
click at [343, 448] on div at bounding box center [494, 445] width 719 height 19
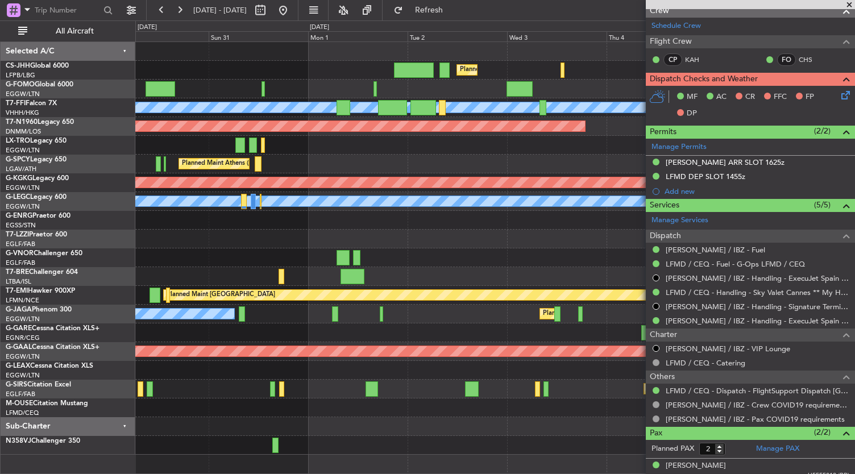
click at [415, 420] on div "Planned Maint [GEOGRAPHIC_DATA] ([GEOGRAPHIC_DATA]) [PERSON_NAME][GEOGRAPHIC_DA…" at bounding box center [494, 248] width 719 height 413
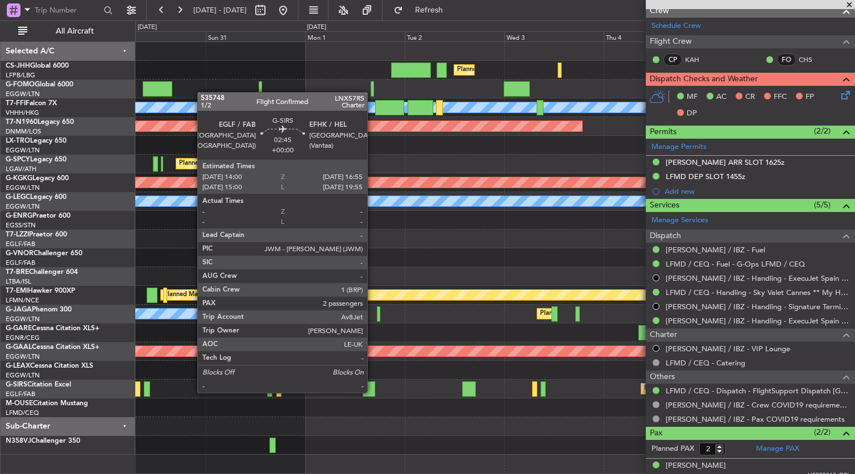
click at [372, 391] on div at bounding box center [369, 388] width 13 height 15
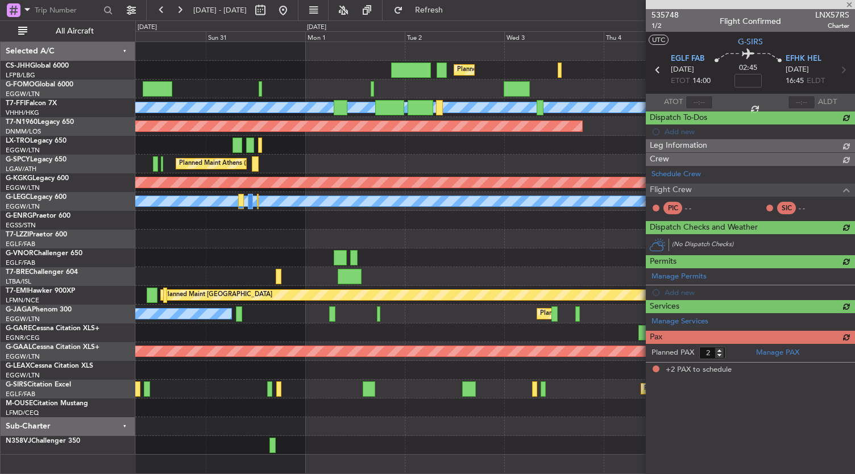
scroll to position [0, 0]
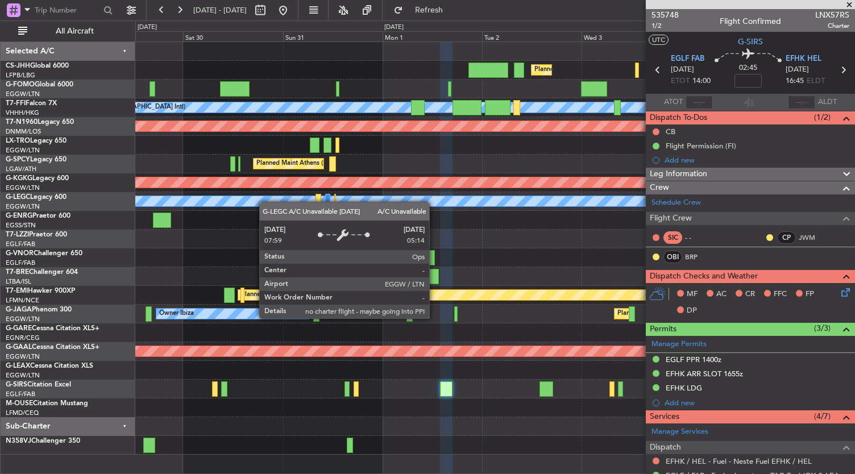
click at [271, 204] on div "A/C Unavailable [GEOGRAPHIC_DATA] ([GEOGRAPHIC_DATA])" at bounding box center [496, 201] width 2153 height 10
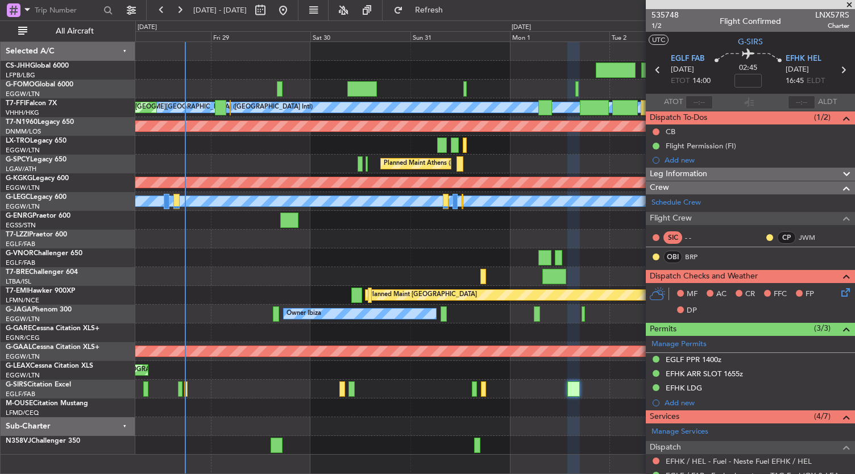
click at [205, 406] on div "Planned Maint [GEOGRAPHIC_DATA] ([GEOGRAPHIC_DATA]) [PERSON_NAME][GEOGRAPHIC_DA…" at bounding box center [494, 248] width 719 height 413
click at [199, 289] on div "Planned Maint London (Luton) MEL Hong Kong (Hong Kong Intl) Planned Maint Hong …" at bounding box center [494, 248] width 719 height 413
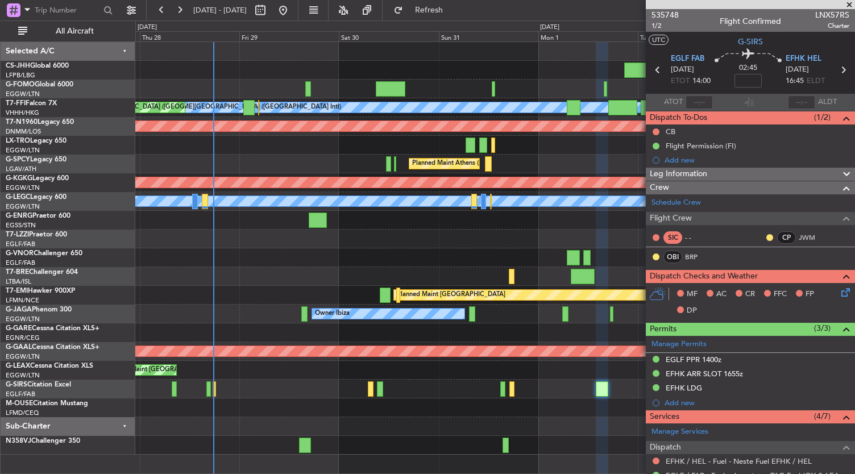
click at [400, 256] on div at bounding box center [494, 257] width 719 height 19
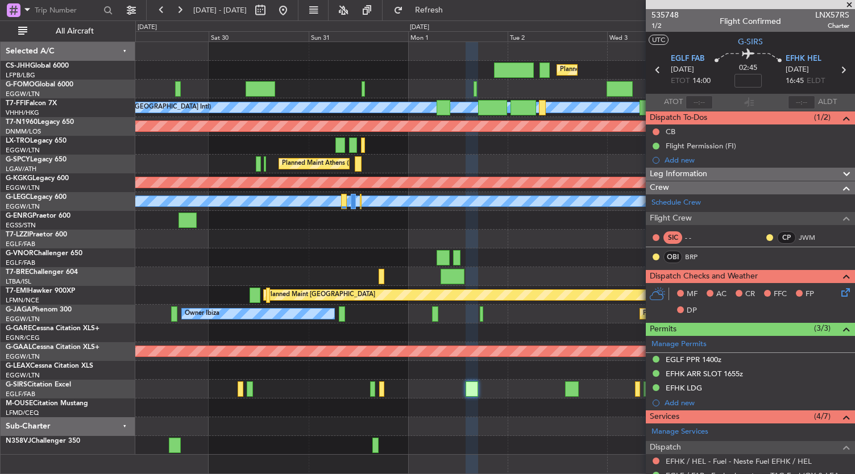
click at [360, 400] on div "Planned Maint London (Luton) MEL Hong Kong (Hong Kong Intl) Planned Maint Hong …" at bounding box center [494, 248] width 719 height 413
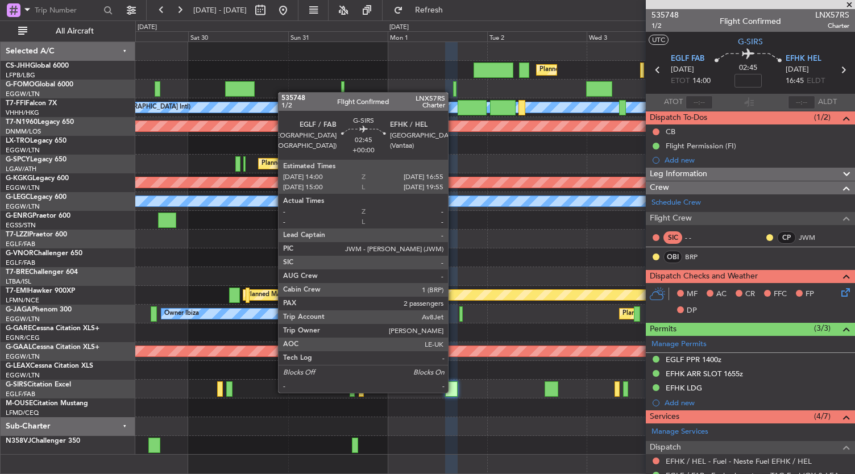
click at [453, 392] on div at bounding box center [451, 388] width 13 height 15
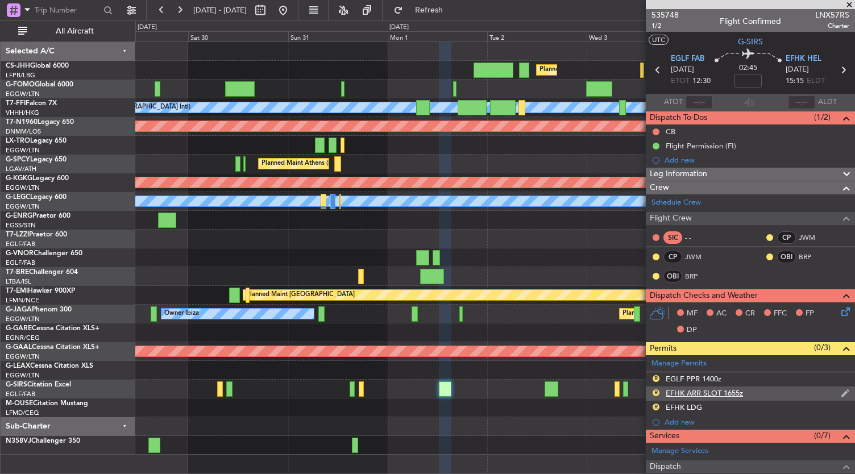
scroll to position [249, 0]
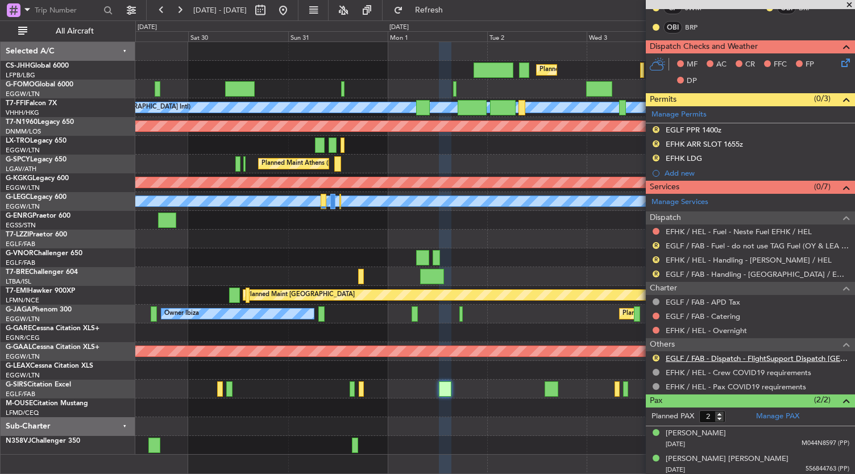
click at [727, 357] on link "EGLF / FAB - Dispatch - FlightSupport Dispatch [GEOGRAPHIC_DATA]" at bounding box center [757, 358] width 184 height 10
